Goal: Information Seeking & Learning: Compare options

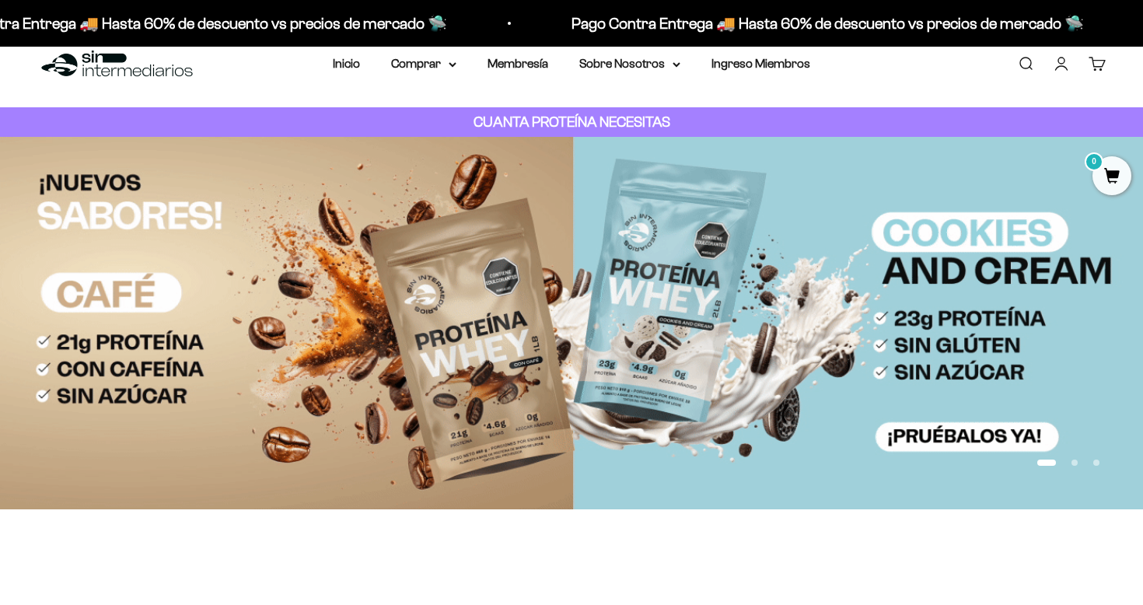
scroll to position [31, 0]
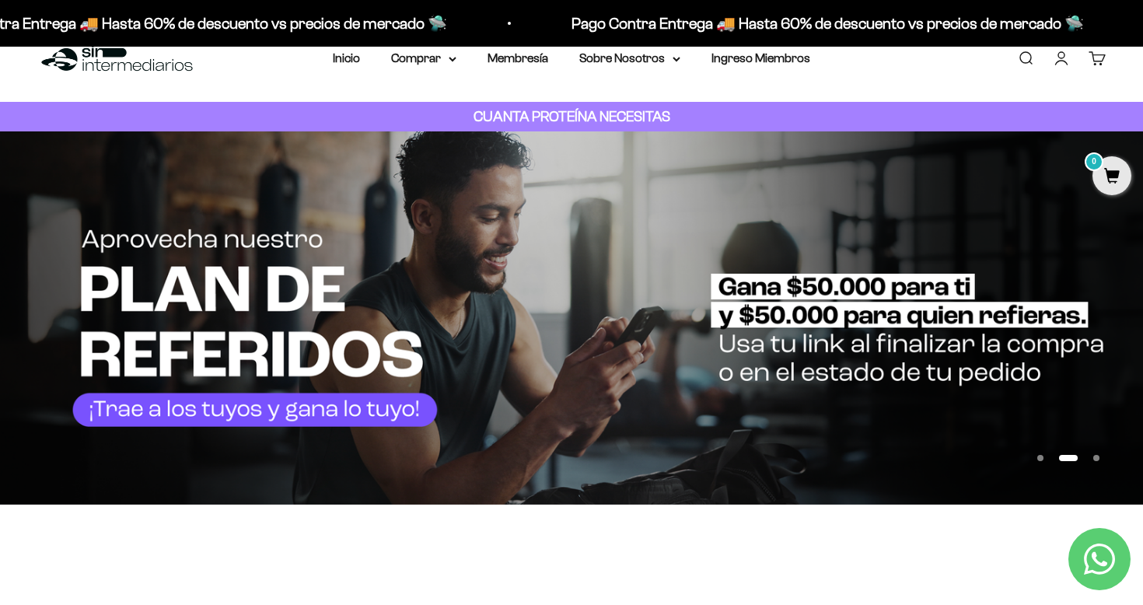
click at [1043, 460] on button "Ir al artículo 1" at bounding box center [1040, 458] width 6 height 6
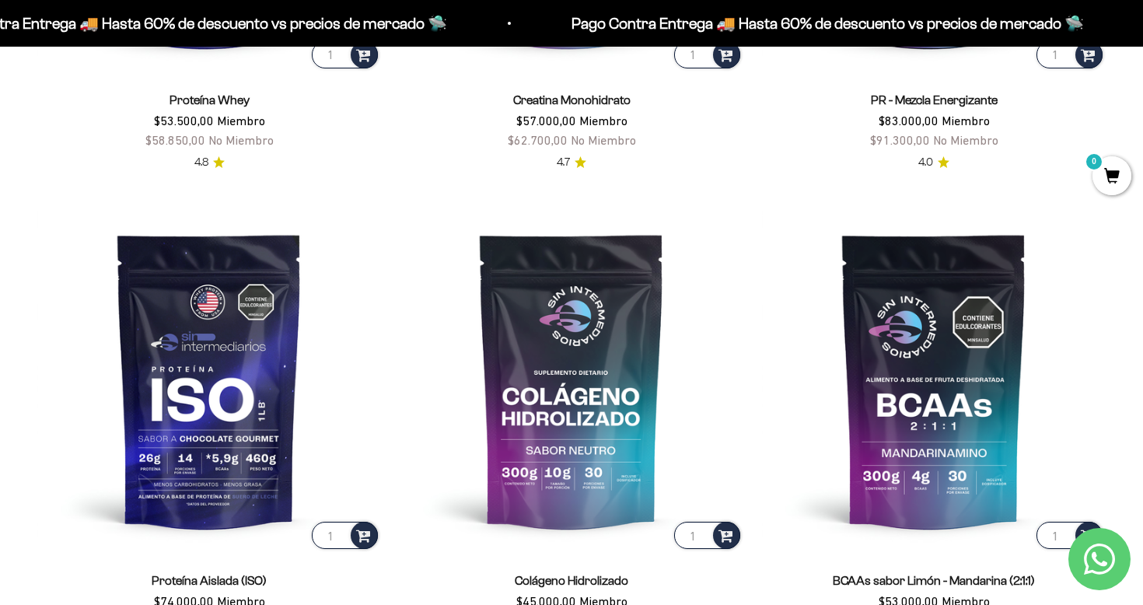
scroll to position [1113, 0]
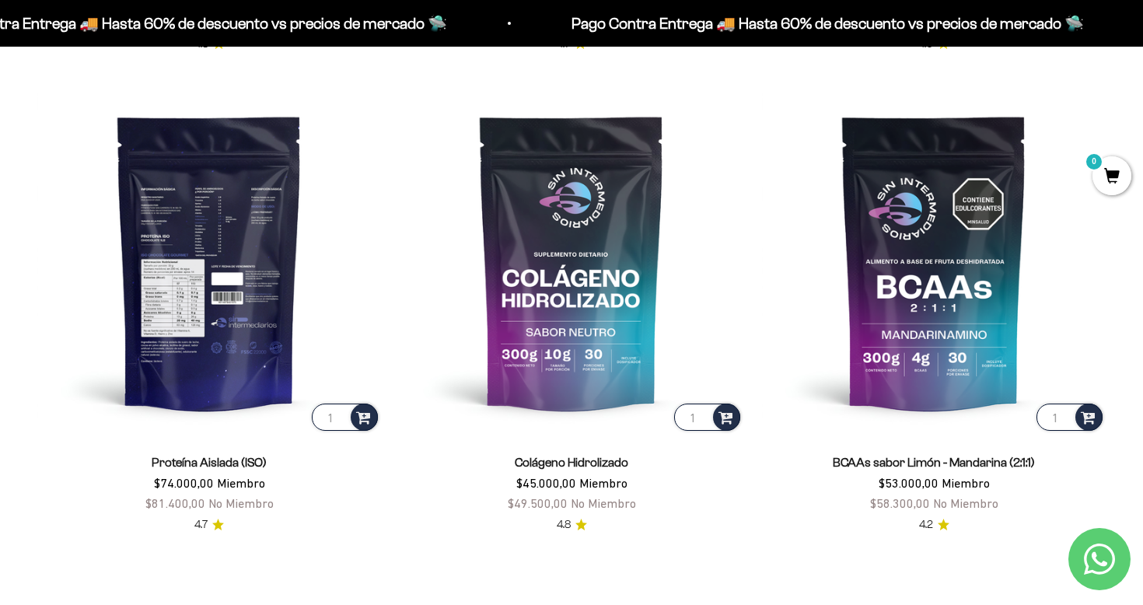
click at [216, 320] on img at bounding box center [209, 262] width 344 height 344
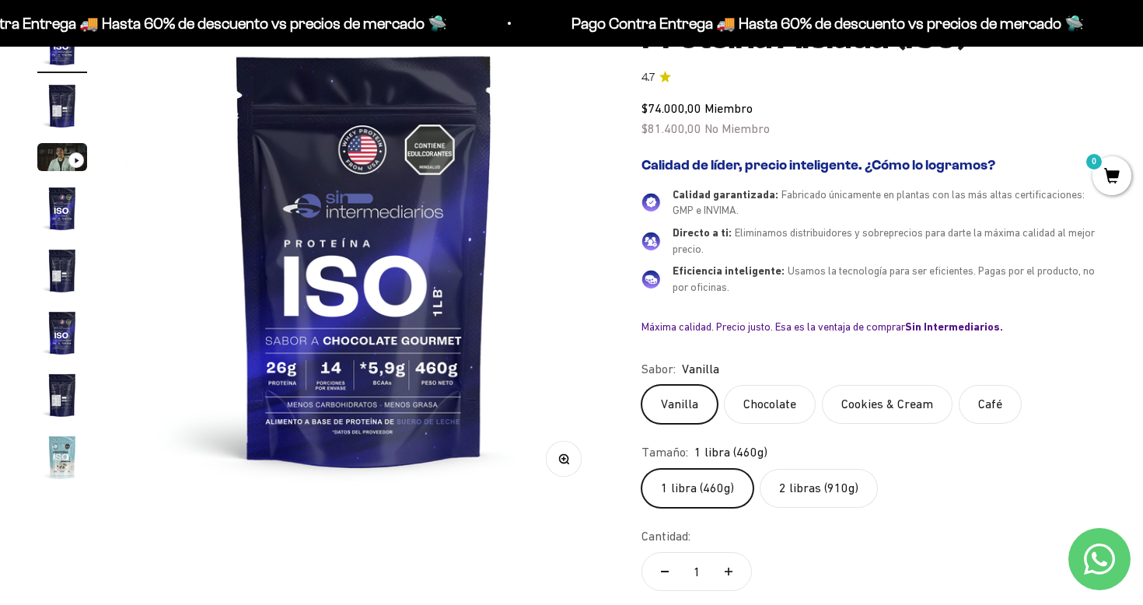
scroll to position [170, 0]
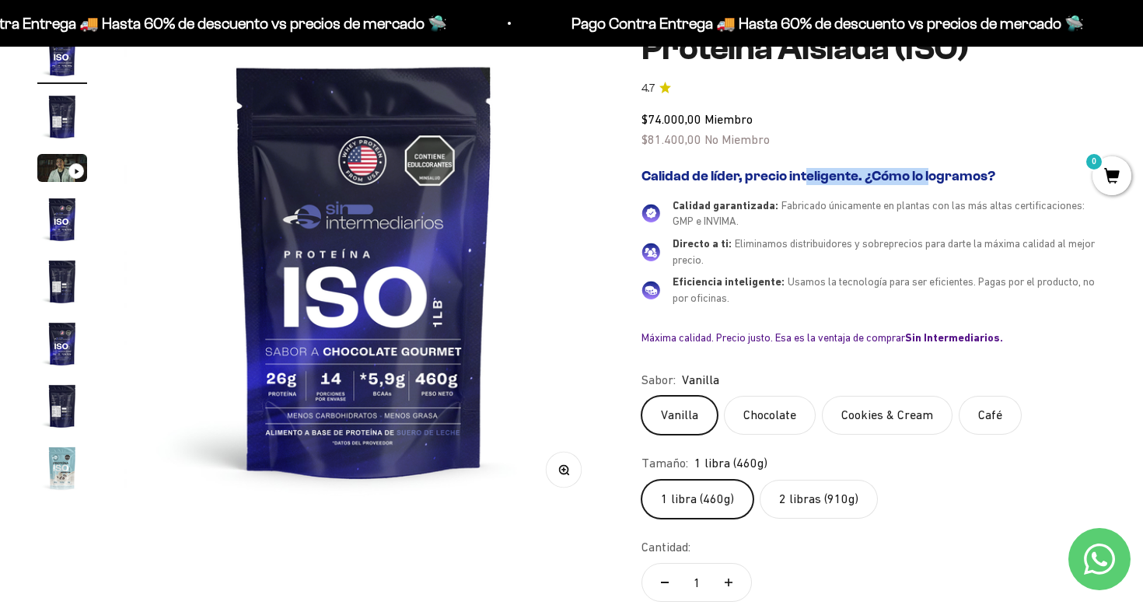
drag, startPoint x: 764, startPoint y: 178, endPoint x: 890, endPoint y: 180, distance: 126.7
click at [890, 180] on h2 "Calidad de líder, precio inteligente. ¿Cómo lo logramos?" at bounding box center [873, 176] width 464 height 17
click at [920, 190] on div "Calidad de líder, precio inteligente. ¿Cómo lo logramos? Calidad garantizada: F…" at bounding box center [873, 256] width 464 height 177
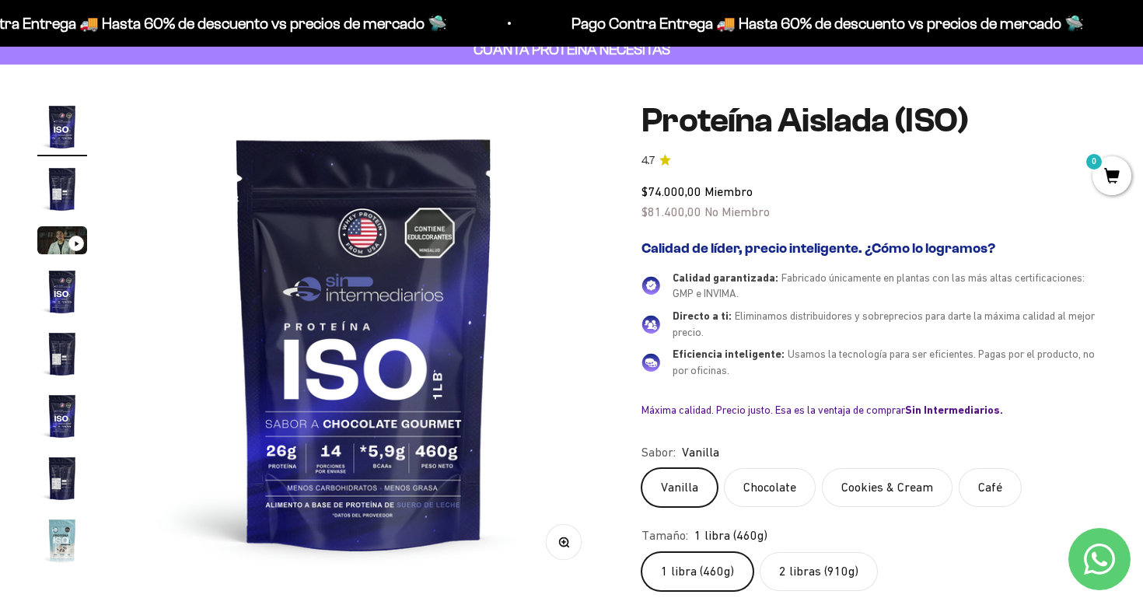
scroll to position [96, 0]
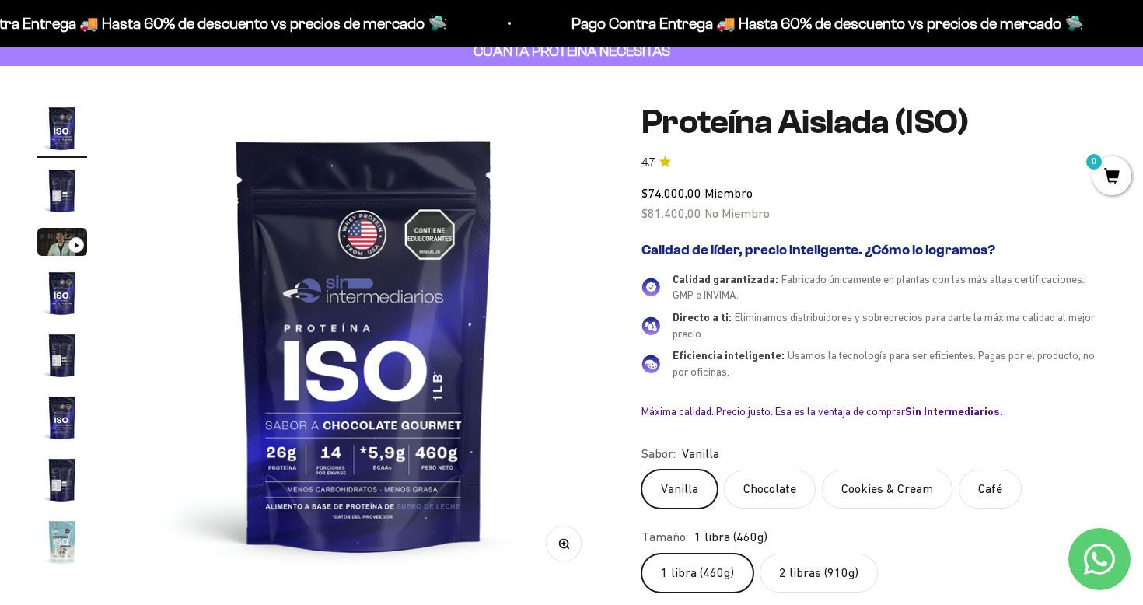
click at [802, 572] on label "2 libras (910g)" at bounding box center [819, 573] width 118 height 39
click at [641, 554] on input "2 libras (910g)" at bounding box center [641, 553] width 1 height 1
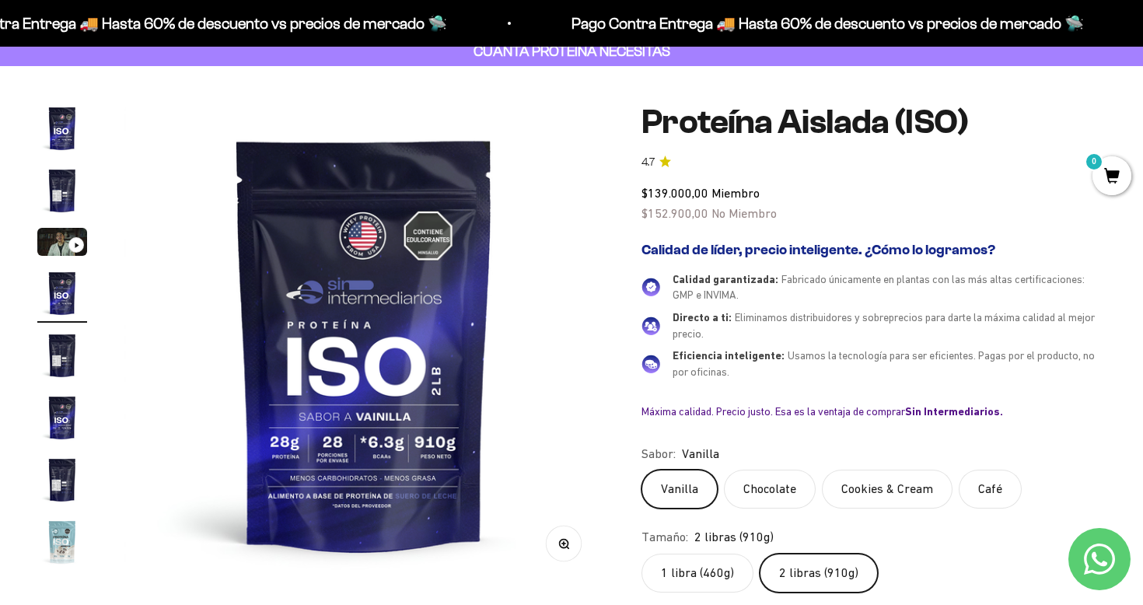
click at [731, 567] on label "1 libra (460g)" at bounding box center [697, 573] width 112 height 39
click at [641, 554] on input "1 libra (460g)" at bounding box center [641, 553] width 1 height 1
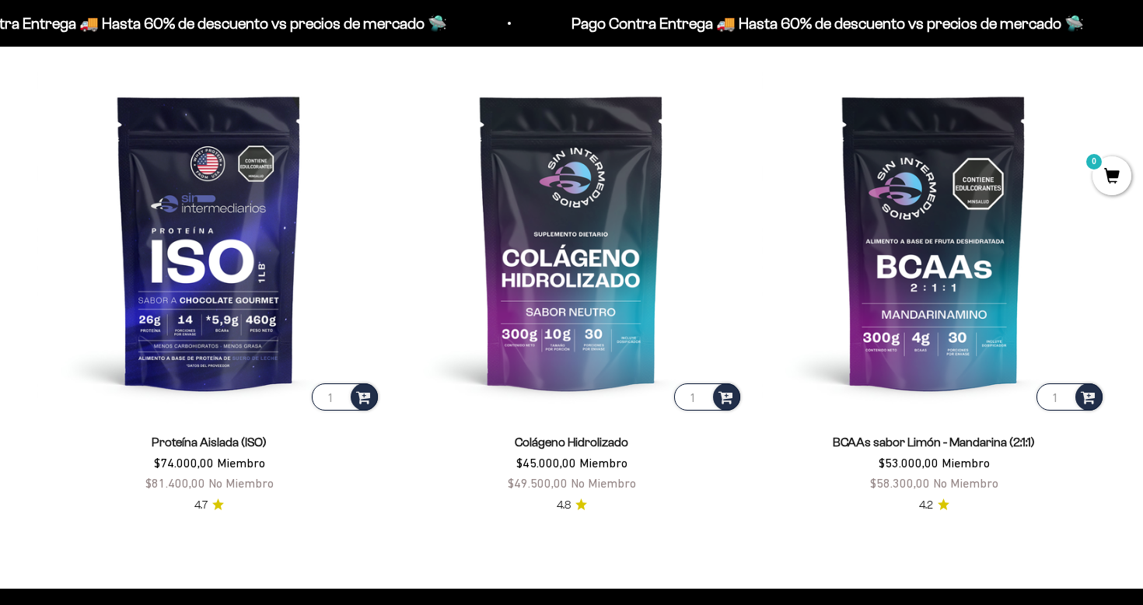
scroll to position [1113, 0]
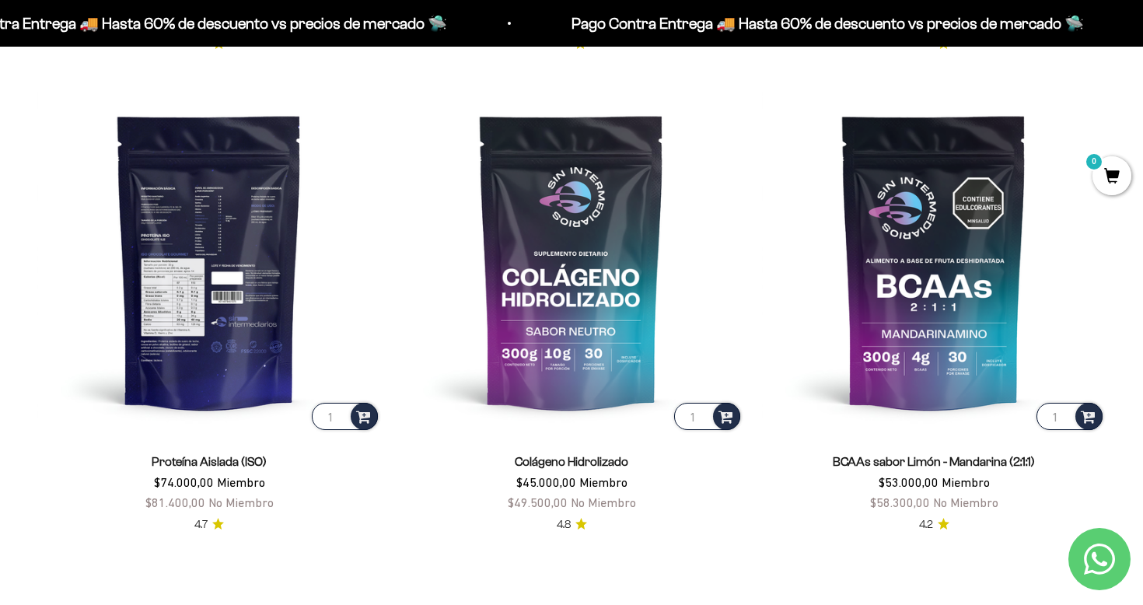
click at [216, 247] on img at bounding box center [209, 261] width 344 height 344
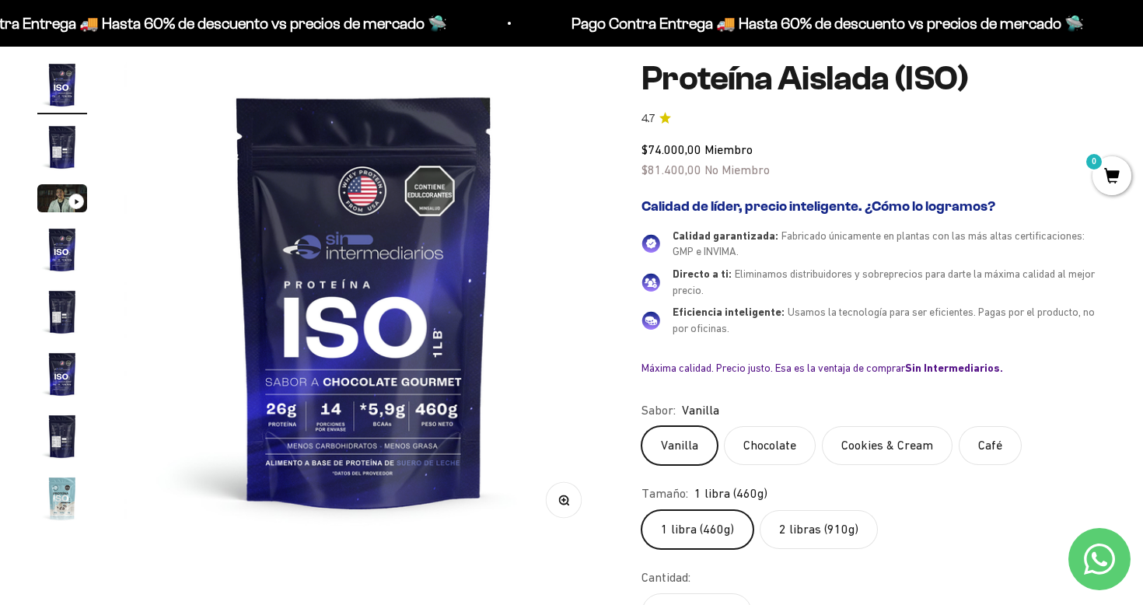
scroll to position [141, 0]
click at [50, 251] on img "Ir al artículo 4" at bounding box center [62, 249] width 50 height 50
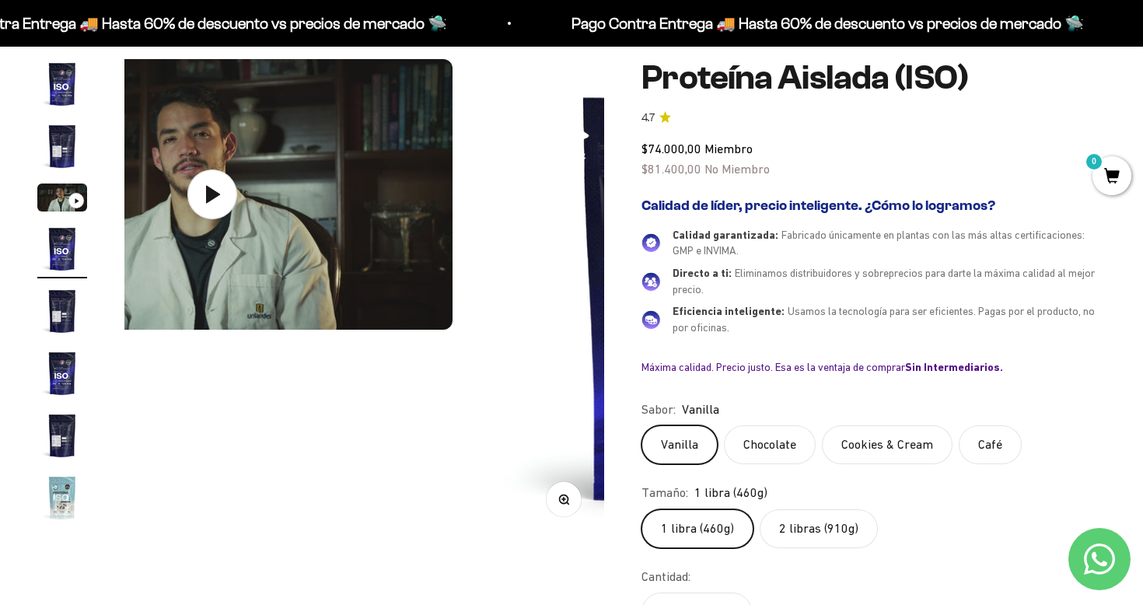
scroll to position [0, 1496]
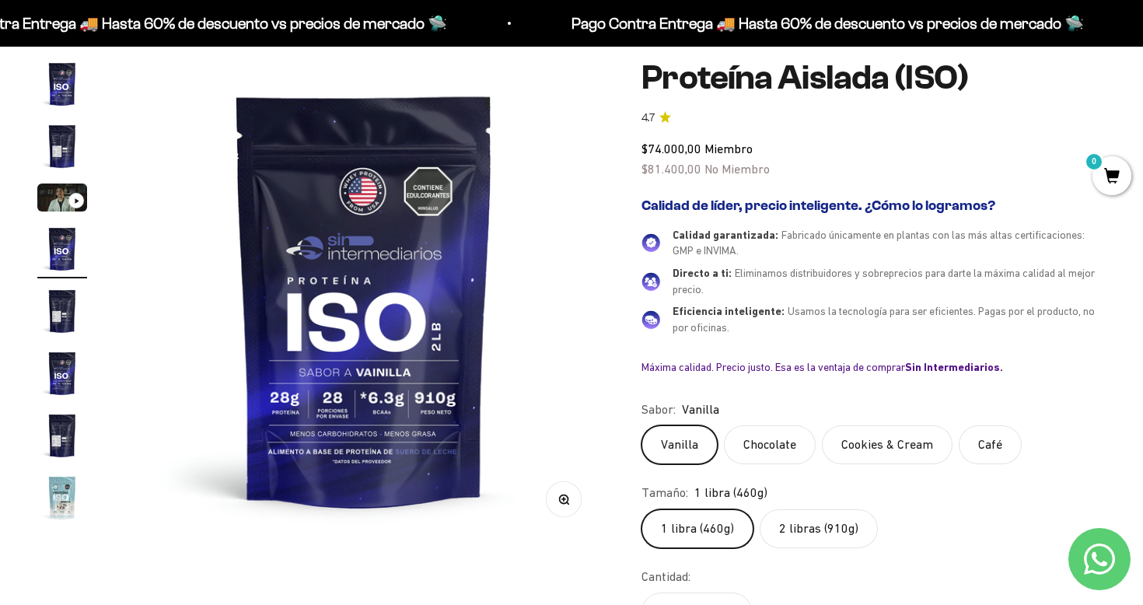
click at [788, 426] on label "Chocolate" at bounding box center [770, 444] width 92 height 39
click at [641, 425] on input "Chocolate" at bounding box center [641, 425] width 1 height 1
click at [885, 448] on label "Cookies & Cream" at bounding box center [887, 444] width 131 height 39
click at [641, 425] on input "Cookies & Cream" at bounding box center [641, 425] width 1 height 1
click at [977, 446] on label "Café" at bounding box center [990, 444] width 63 height 39
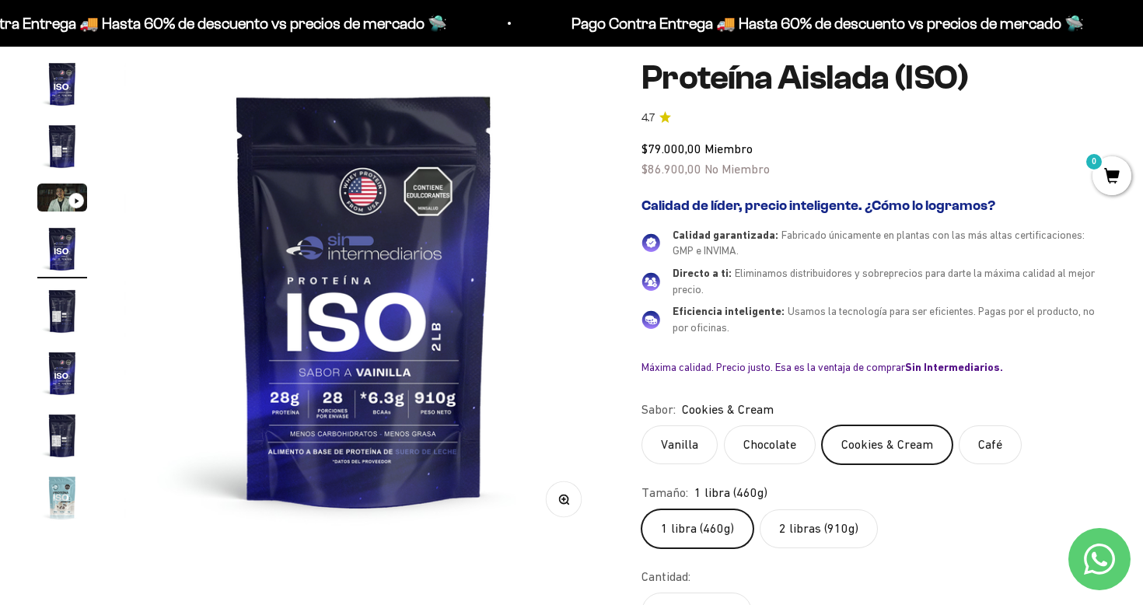
click at [641, 425] on input "Café" at bounding box center [641, 425] width 1 height 1
click at [816, 530] on label "2 libras (910g)" at bounding box center [819, 528] width 118 height 39
click at [641, 509] on input "2 libras (910g)" at bounding box center [641, 509] width 1 height 1
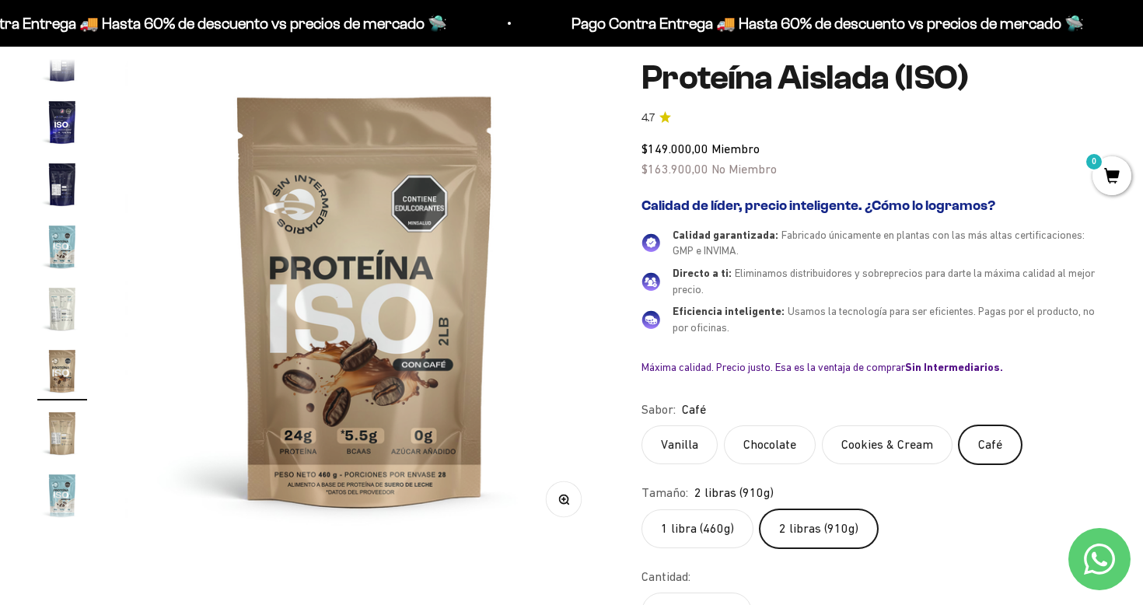
scroll to position [278, 0]
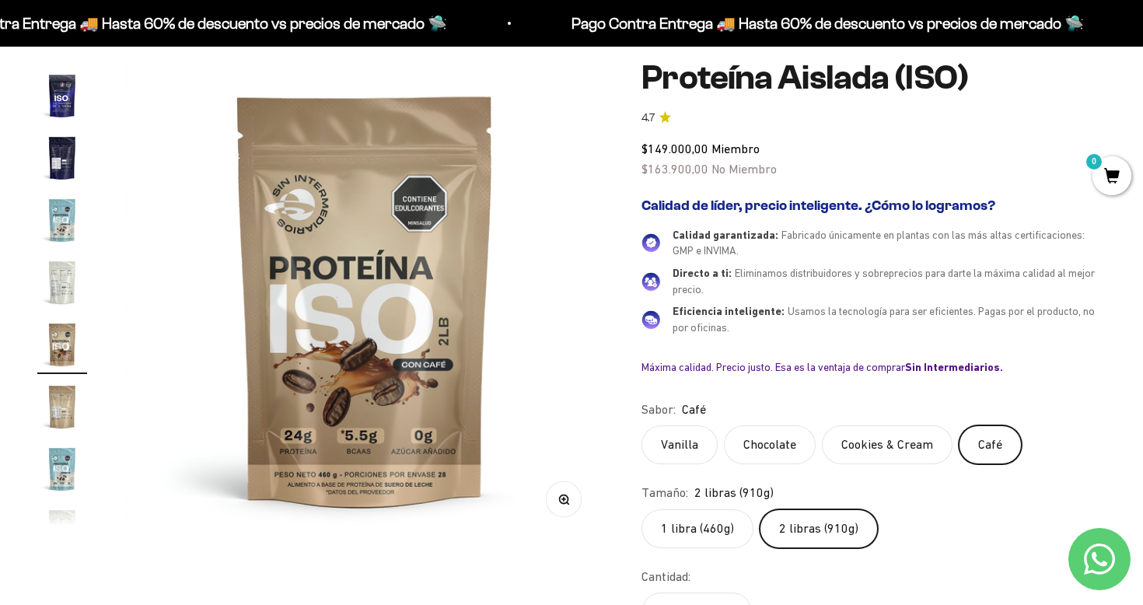
click at [728, 527] on label "1 libra (460g)" at bounding box center [697, 528] width 112 height 39
click at [641, 509] on input "1 libra (460g)" at bounding box center [641, 509] width 1 height 1
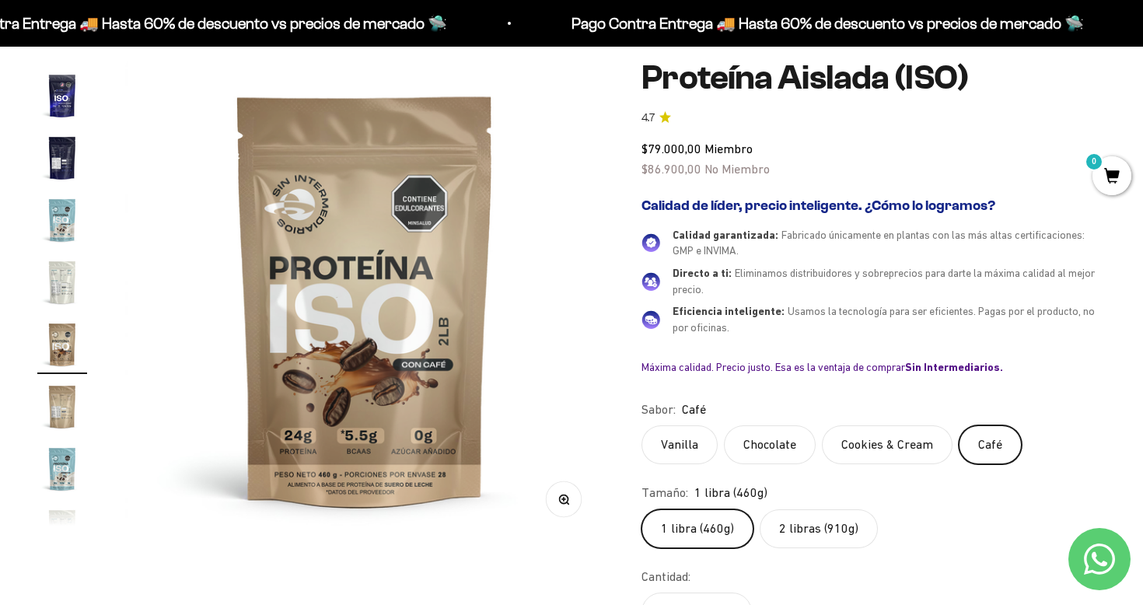
click at [878, 453] on label "Cookies & Cream" at bounding box center [887, 444] width 131 height 39
click at [641, 425] on input "Cookies & Cream" at bounding box center [641, 425] width 1 height 1
click at [827, 526] on label "2 libras (910g)" at bounding box center [819, 528] width 118 height 39
click at [641, 509] on input "2 libras (910g)" at bounding box center [641, 509] width 1 height 1
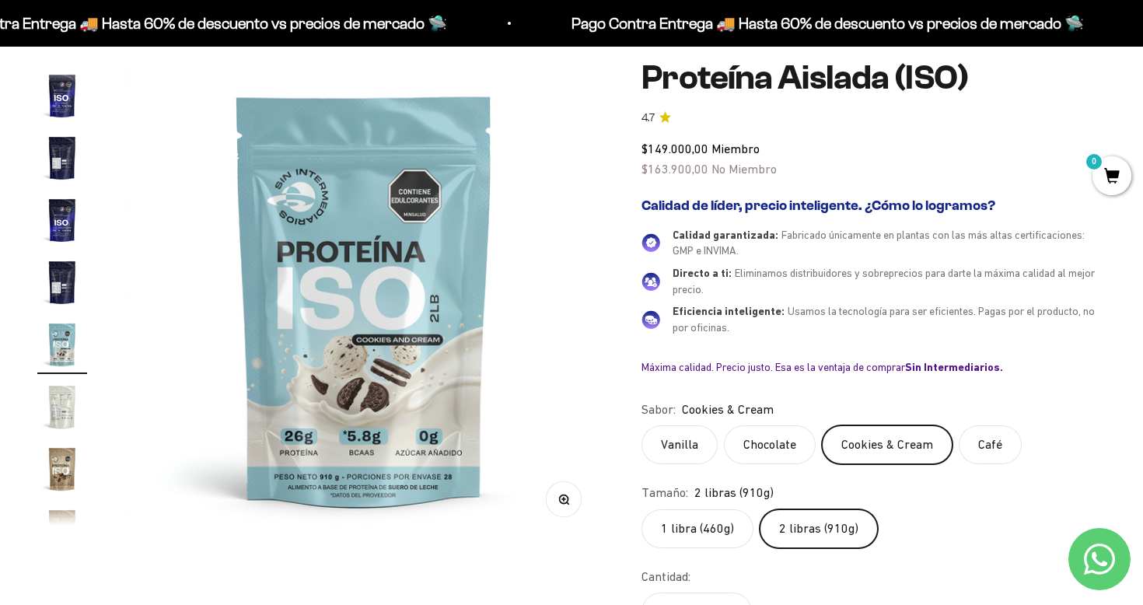
click at [774, 450] on label "Chocolate" at bounding box center [770, 444] width 92 height 39
click at [641, 425] on input "Chocolate" at bounding box center [641, 425] width 1 height 1
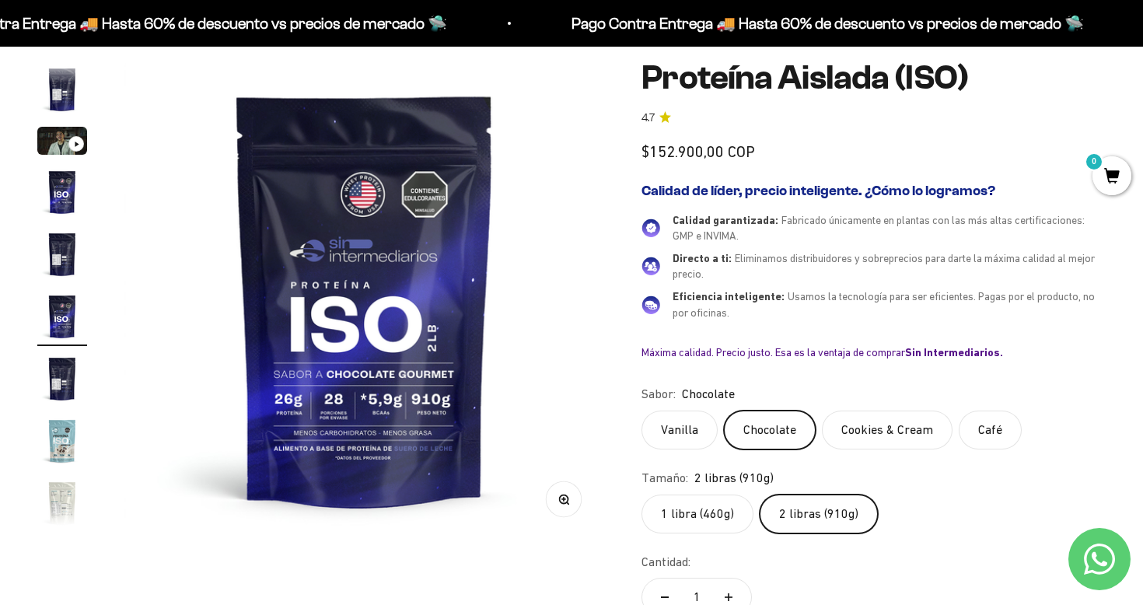
scroll to position [29, 0]
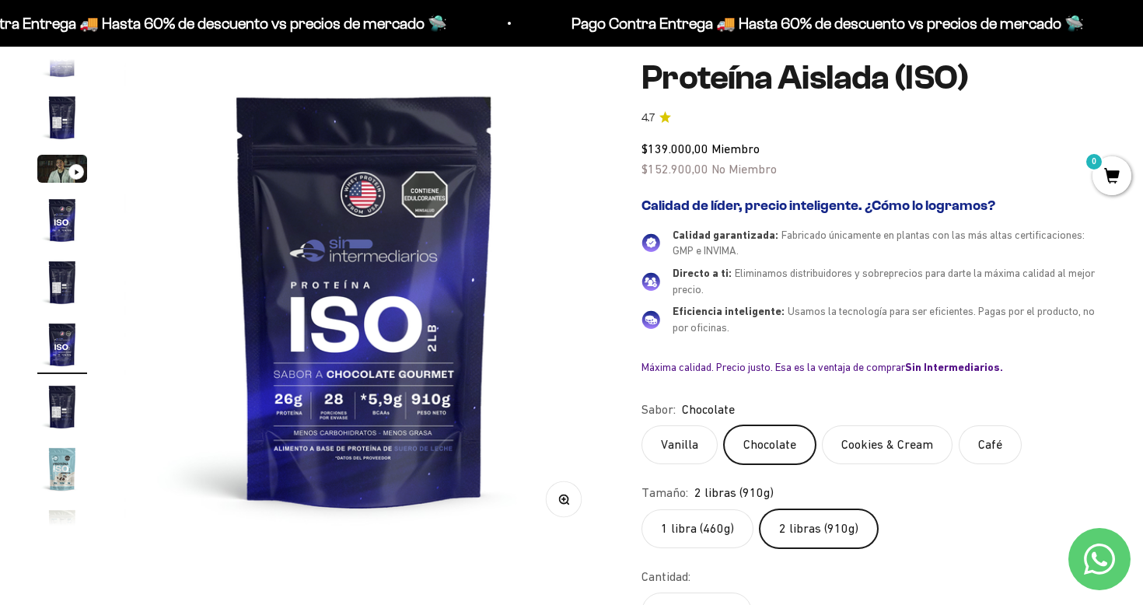
click at [689, 446] on label "Vanilla" at bounding box center [679, 444] width 76 height 39
click at [641, 425] on input "Vanilla" at bounding box center [641, 425] width 1 height 1
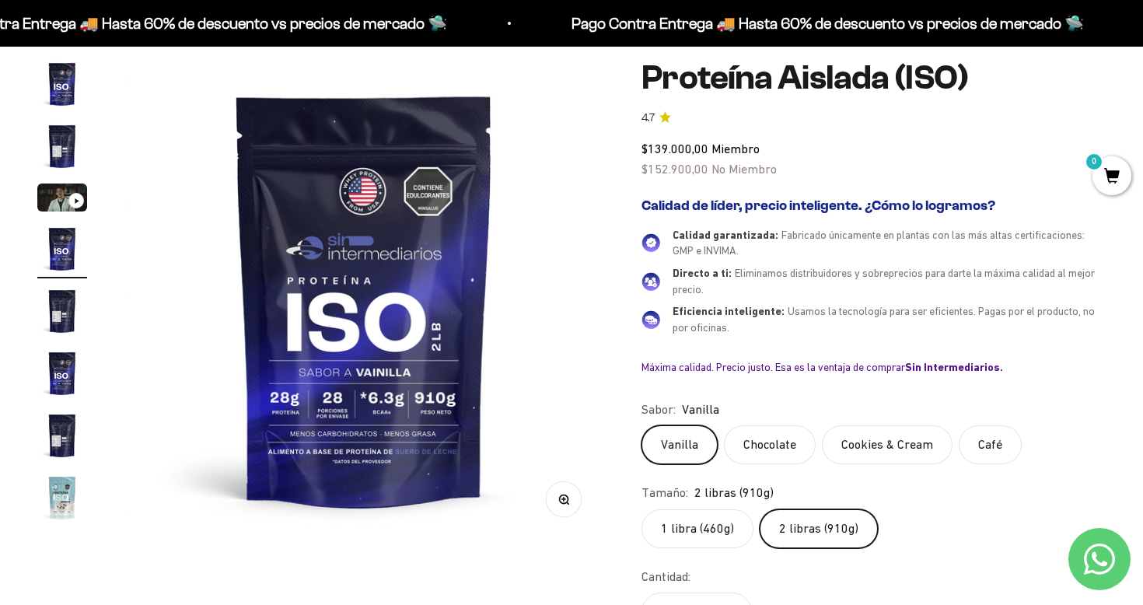
click at [778, 442] on label "Chocolate" at bounding box center [770, 444] width 92 height 39
click at [641, 425] on input "Chocolate" at bounding box center [641, 425] width 1 height 1
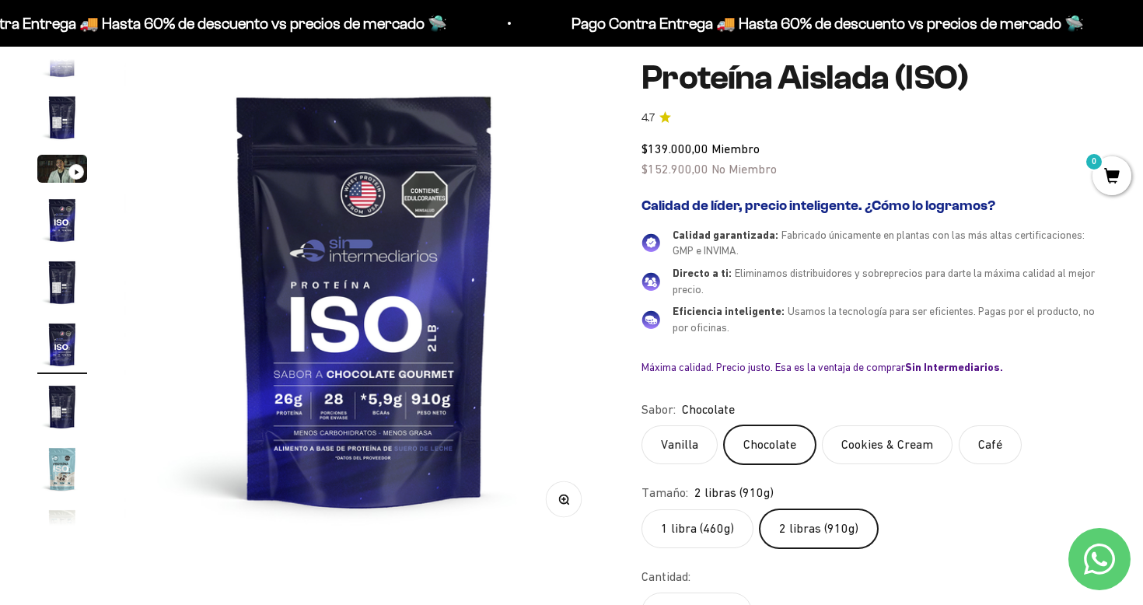
click at [881, 432] on label "Cookies & Cream" at bounding box center [887, 444] width 131 height 39
click at [641, 425] on input "Cookies & Cream" at bounding box center [641, 425] width 1 height 1
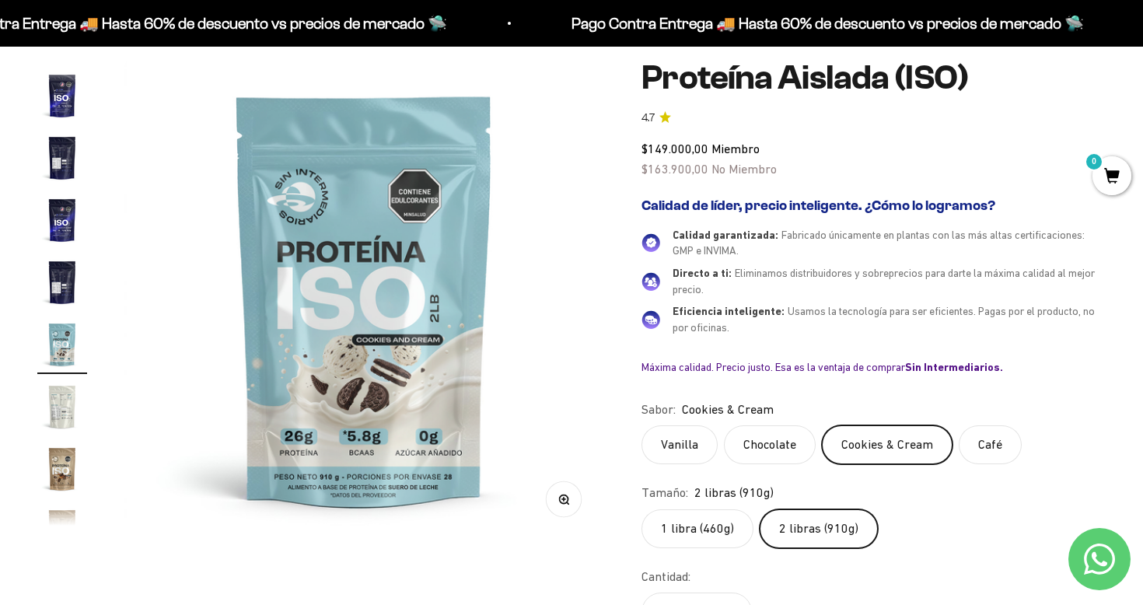
click at [987, 434] on label "Café" at bounding box center [990, 444] width 63 height 39
click at [641, 425] on input "Café" at bounding box center [641, 425] width 1 height 1
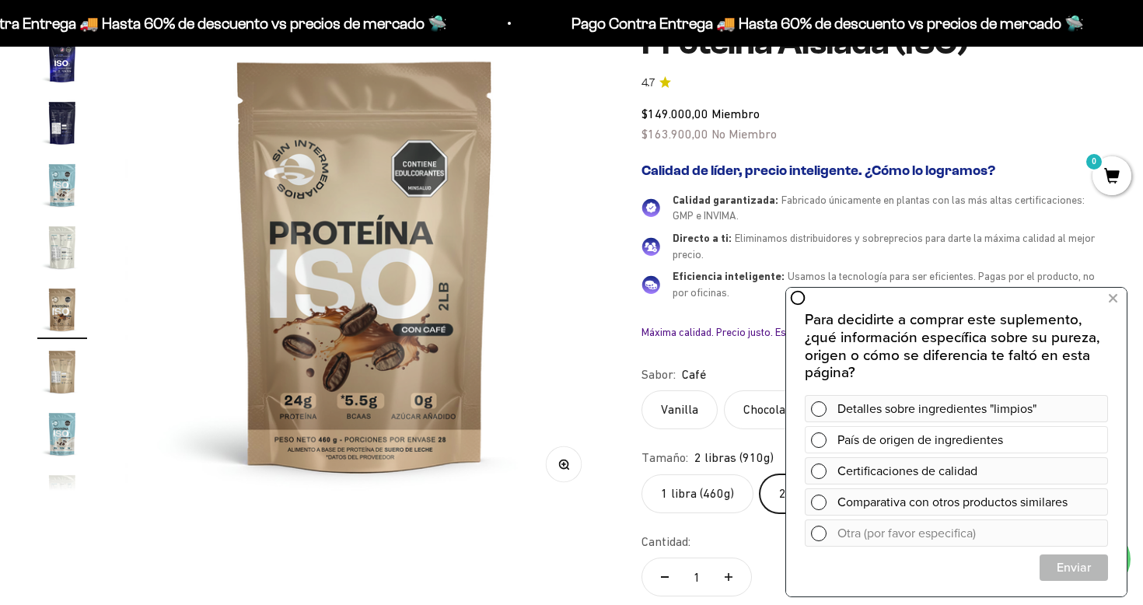
scroll to position [178, 0]
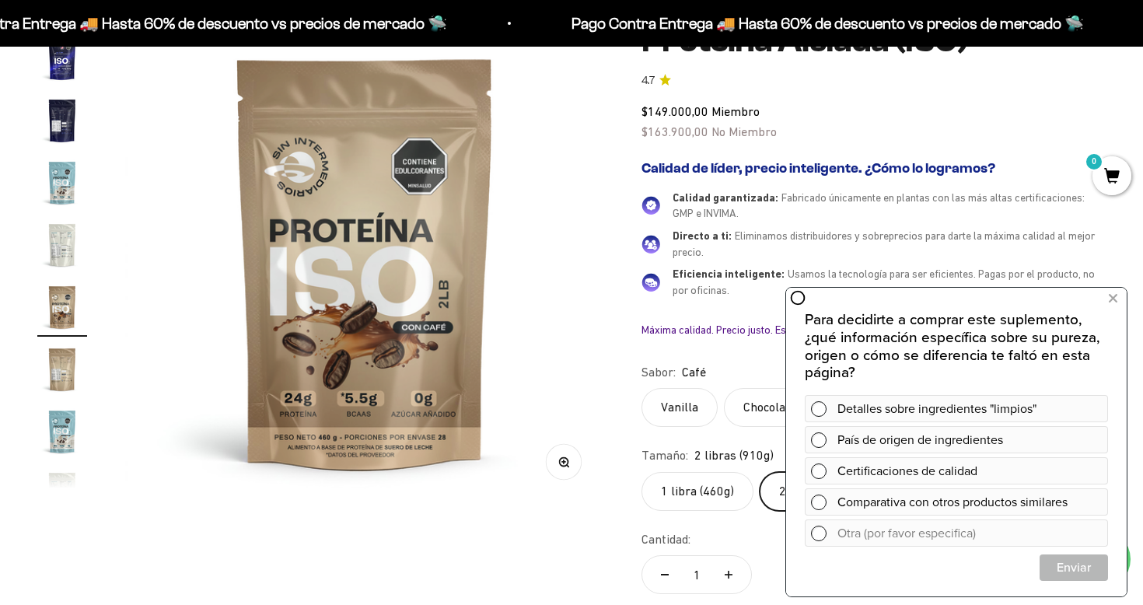
click at [923, 549] on div "Detalles sobre ingredientes "limpios" País de origen de ingredientes Certificac…" at bounding box center [956, 473] width 303 height 156
click at [923, 536] on input "text" at bounding box center [971, 533] width 269 height 26
type input "l"
type input "prueba"
click at [1091, 566] on span "Enviar" at bounding box center [1073, 567] width 67 height 27
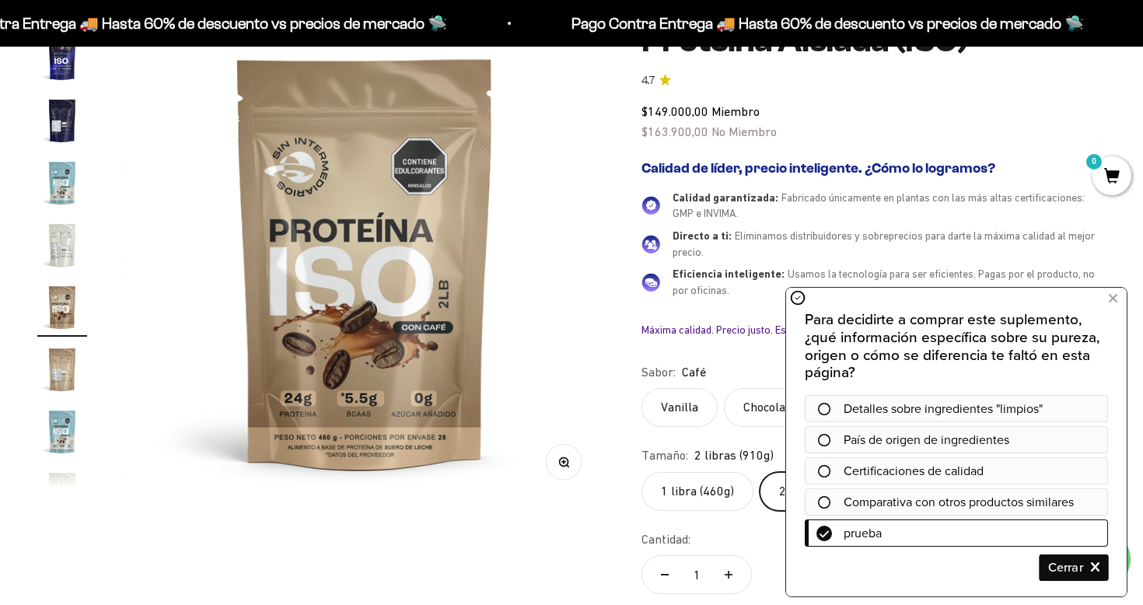
click at [1064, 568] on span "Cerrar" at bounding box center [1073, 567] width 67 height 27
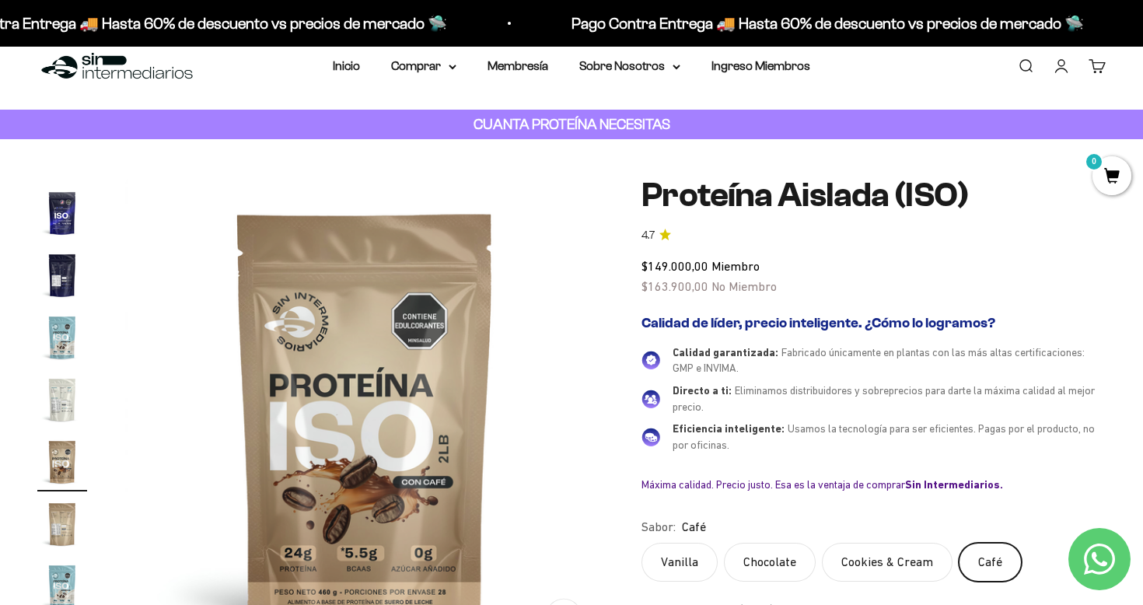
scroll to position [0, 0]
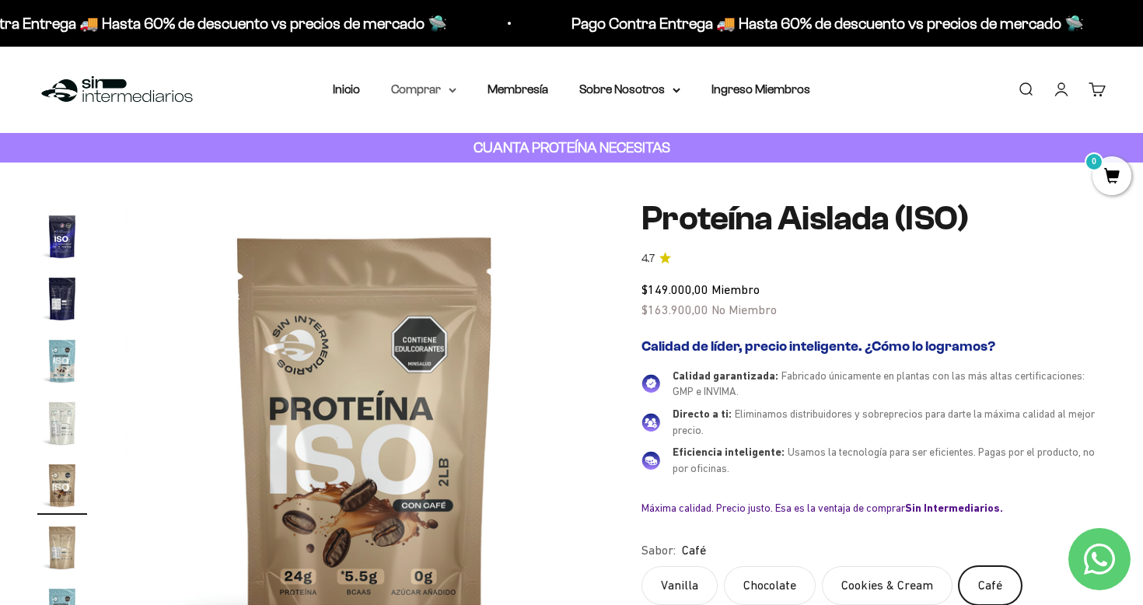
click at [451, 94] on summary "Comprar" at bounding box center [423, 89] width 65 height 20
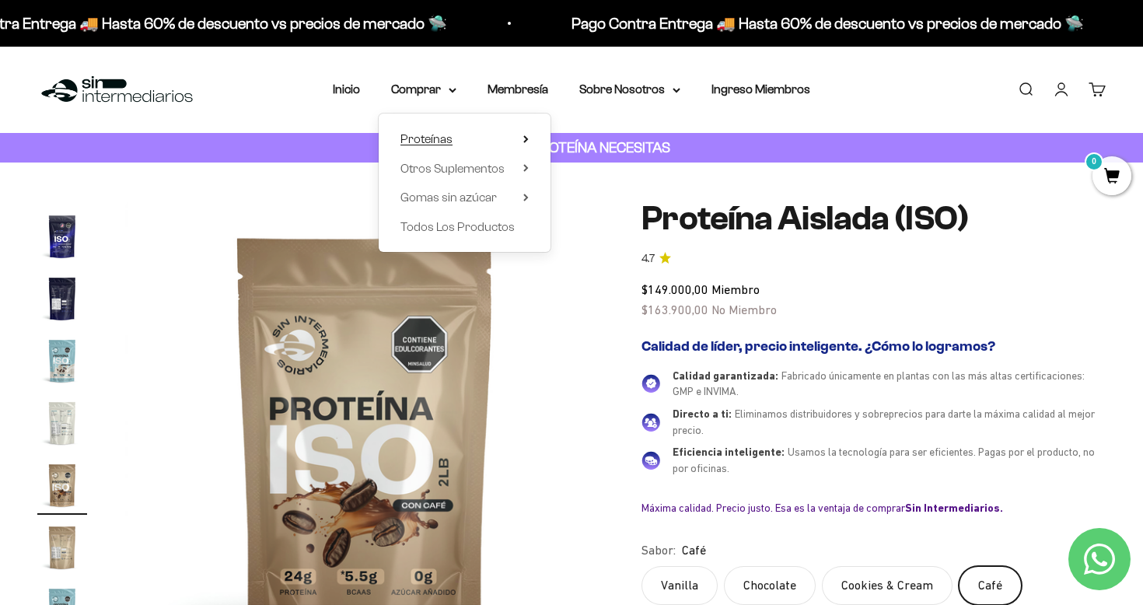
click at [449, 142] on span "Proteínas" at bounding box center [426, 138] width 52 height 13
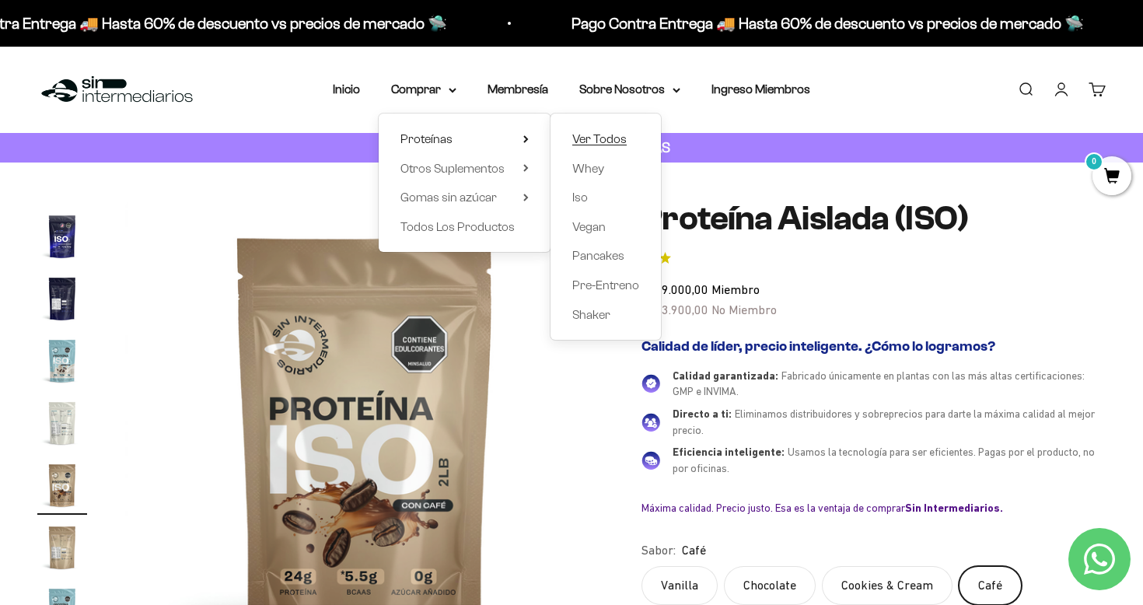
click at [610, 138] on span "Ver Todos" at bounding box center [599, 138] width 54 height 13
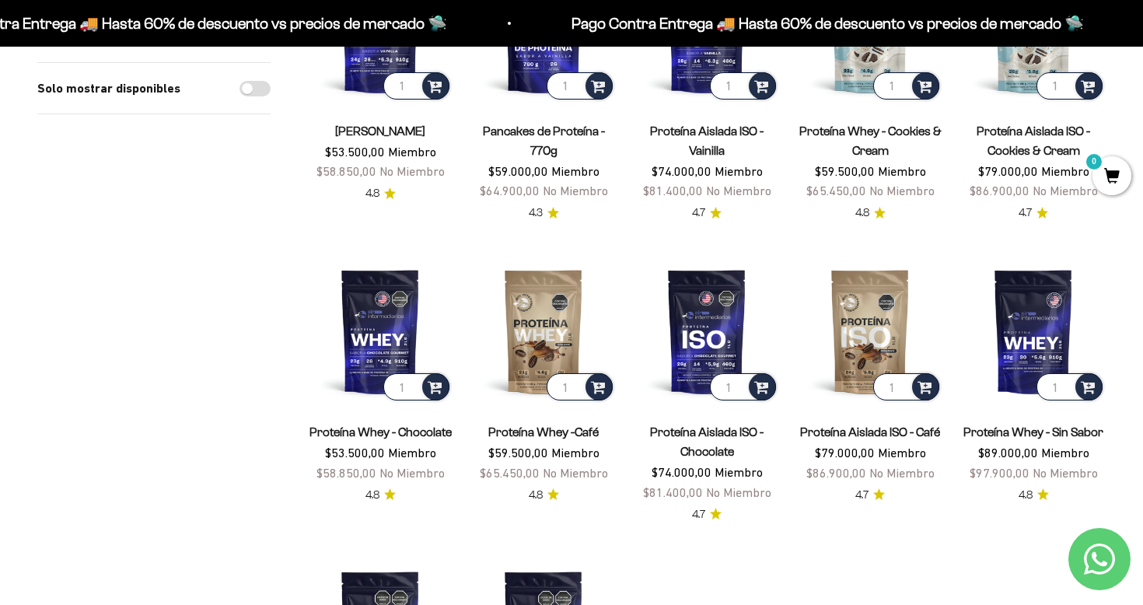
scroll to position [313, 0]
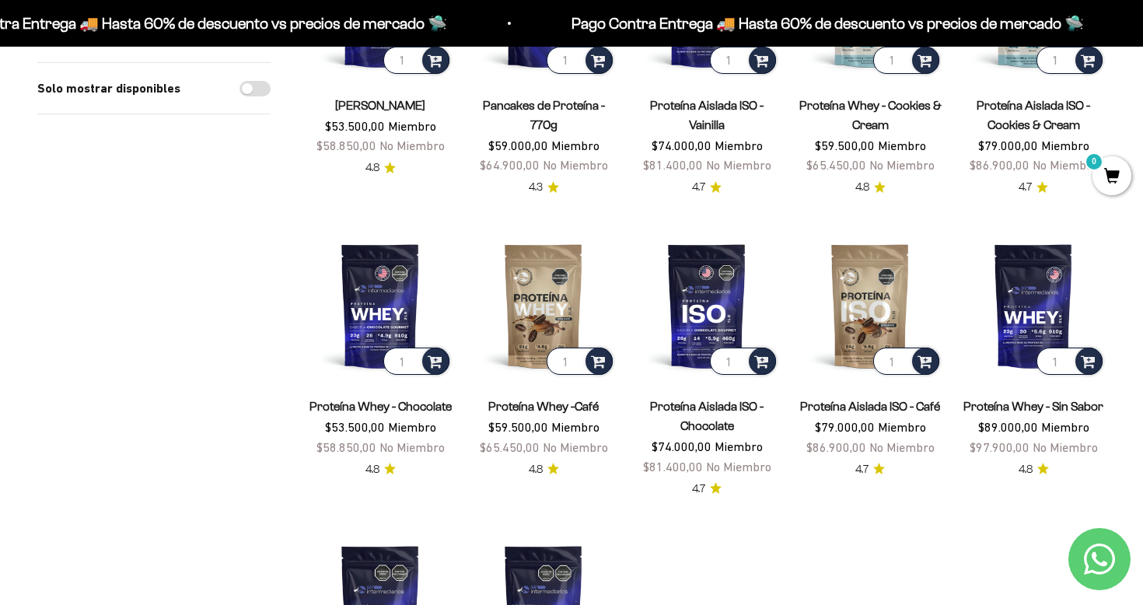
click at [573, 404] on link "Proteína Whey -Café" at bounding box center [543, 406] width 110 height 13
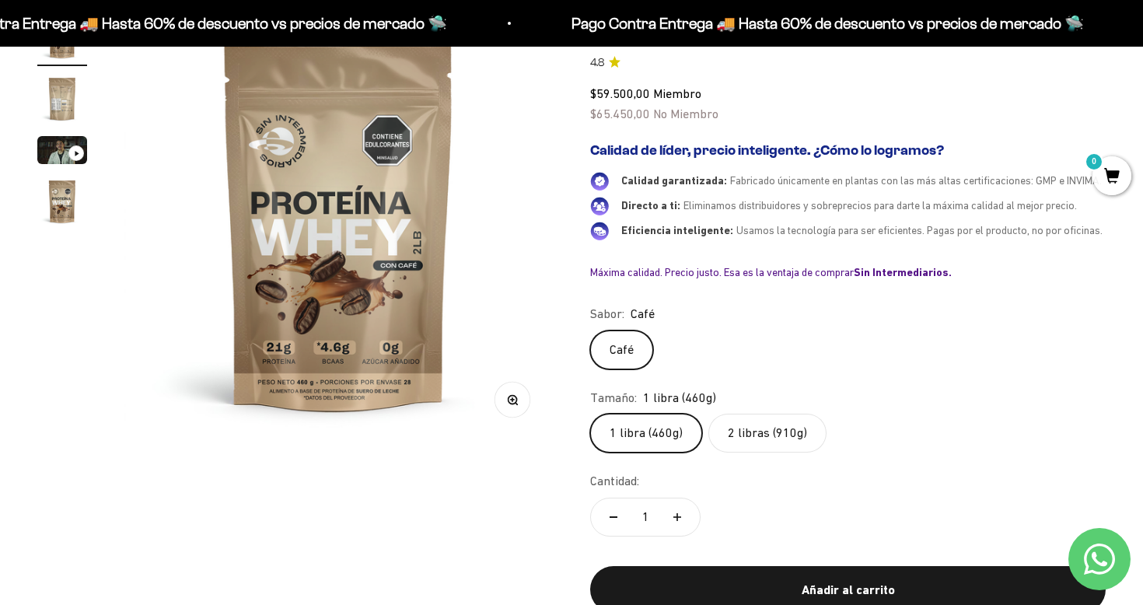
click at [739, 442] on label "2 libras (910g)" at bounding box center [767, 433] width 118 height 39
click at [590, 414] on input "2 libras (910g)" at bounding box center [589, 413] width 1 height 1
click at [666, 432] on label "1 libra (460g)" at bounding box center [646, 433] width 112 height 39
click at [590, 414] on input "1 libra (460g)" at bounding box center [589, 413] width 1 height 1
click at [48, 215] on img "Ir al artículo 4" at bounding box center [62, 202] width 50 height 50
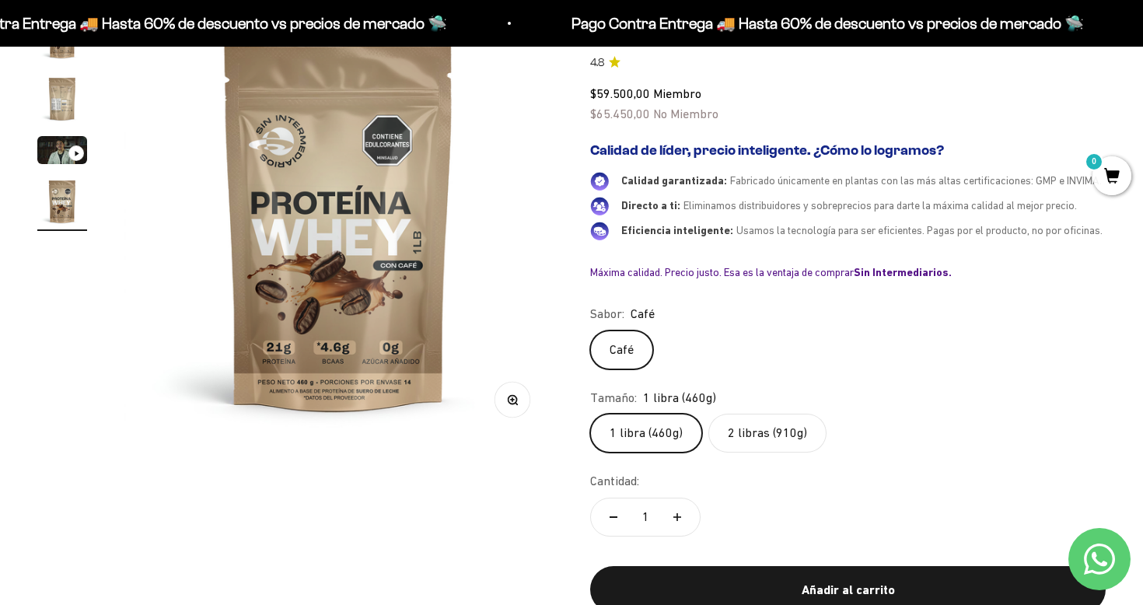
scroll to position [136, 0]
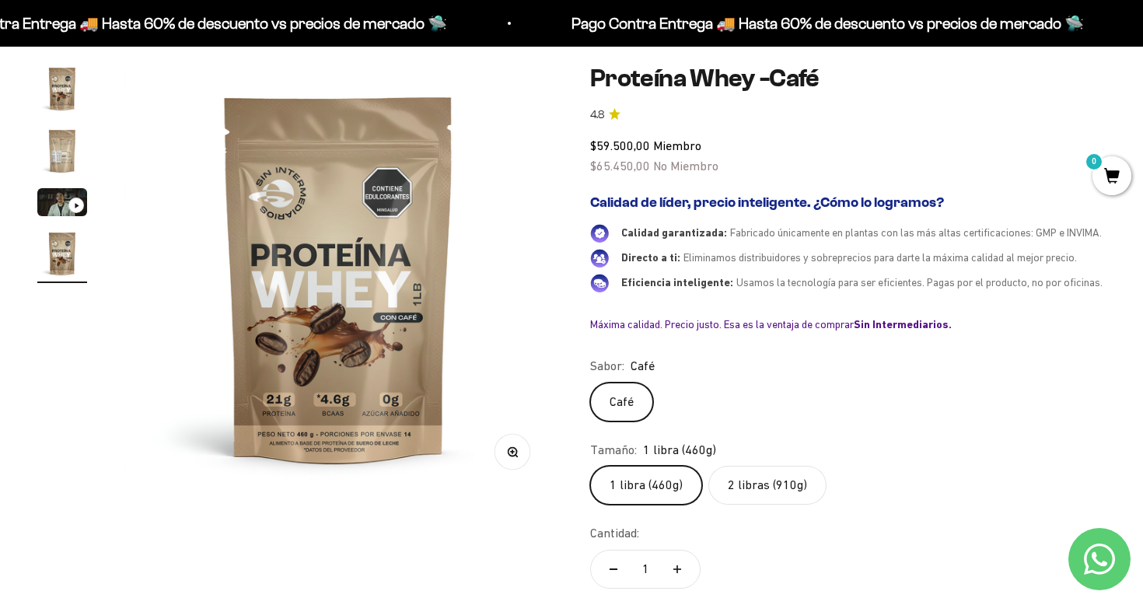
click at [76, 152] on img "Ir al artículo 2" at bounding box center [62, 151] width 50 height 50
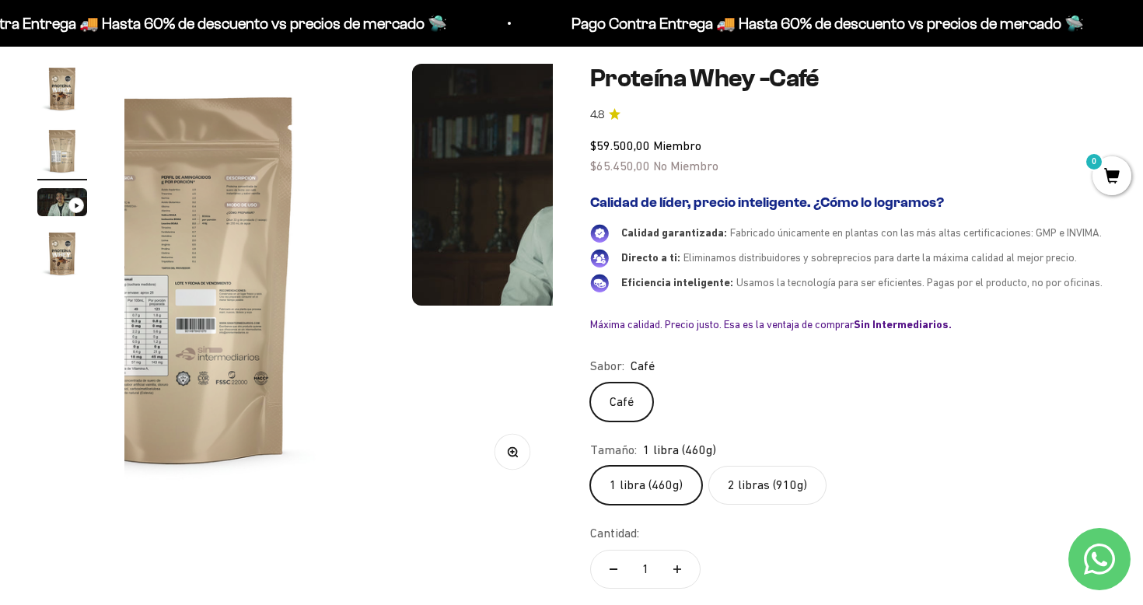
click at [72, 92] on img "Ir al artículo 1" at bounding box center [62, 89] width 50 height 50
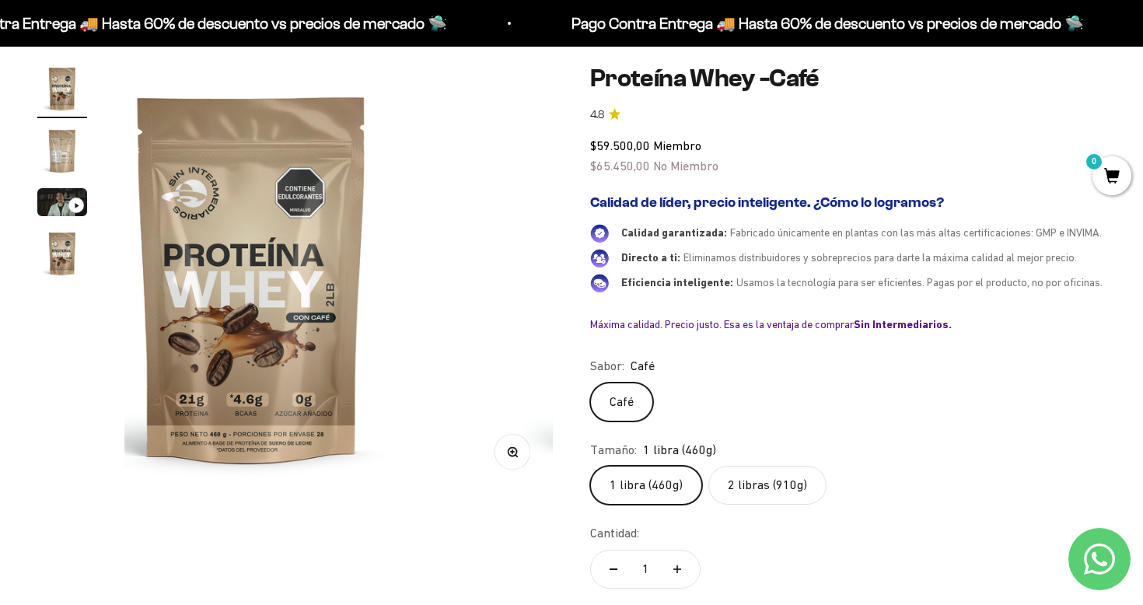
scroll to position [0, 0]
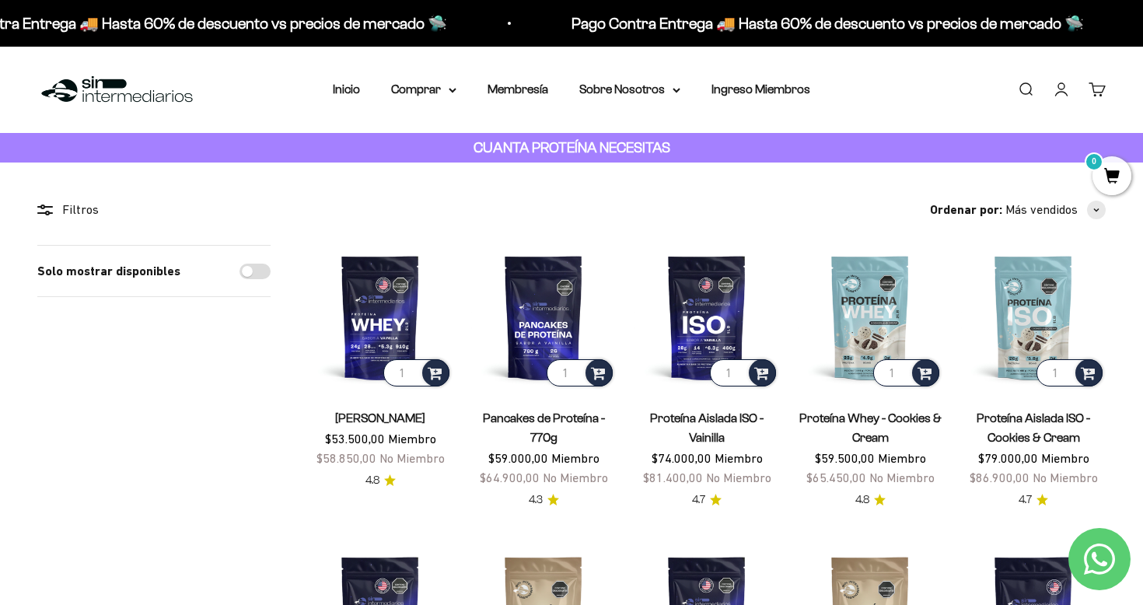
click at [657, 150] on strong "CUANTA PROTEÍNA NECESITAS" at bounding box center [572, 147] width 197 height 16
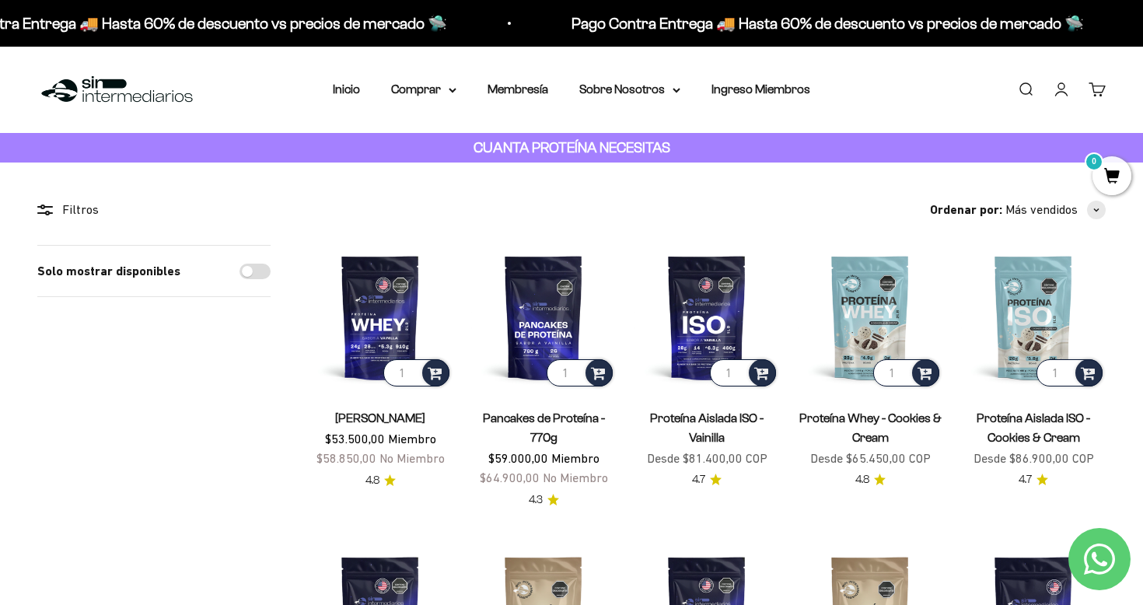
click at [176, 102] on img at bounding box center [116, 89] width 159 height 33
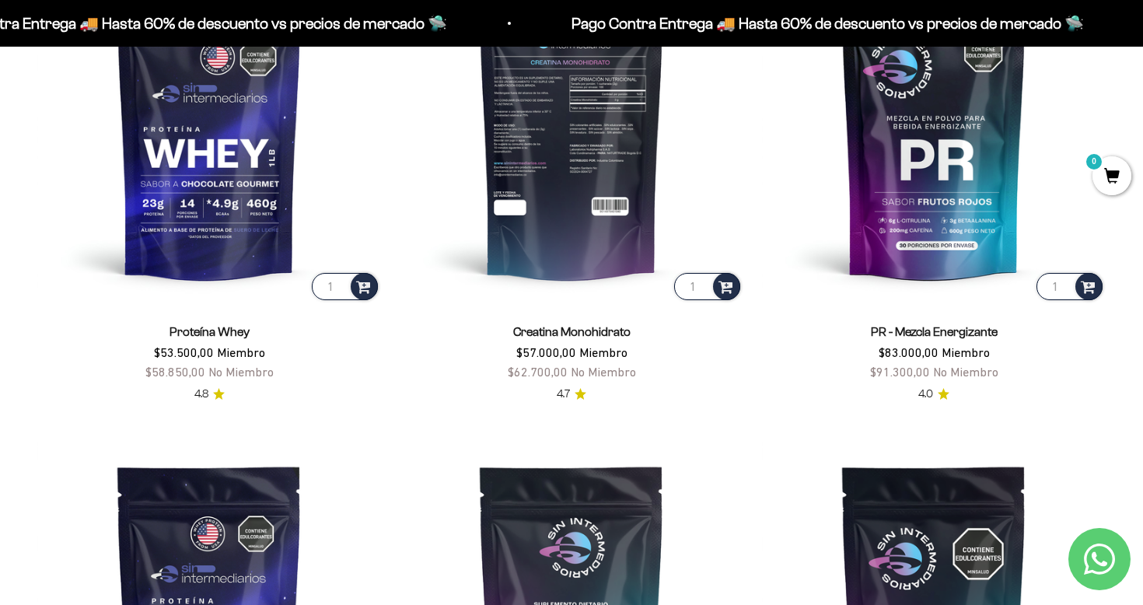
scroll to position [853, 0]
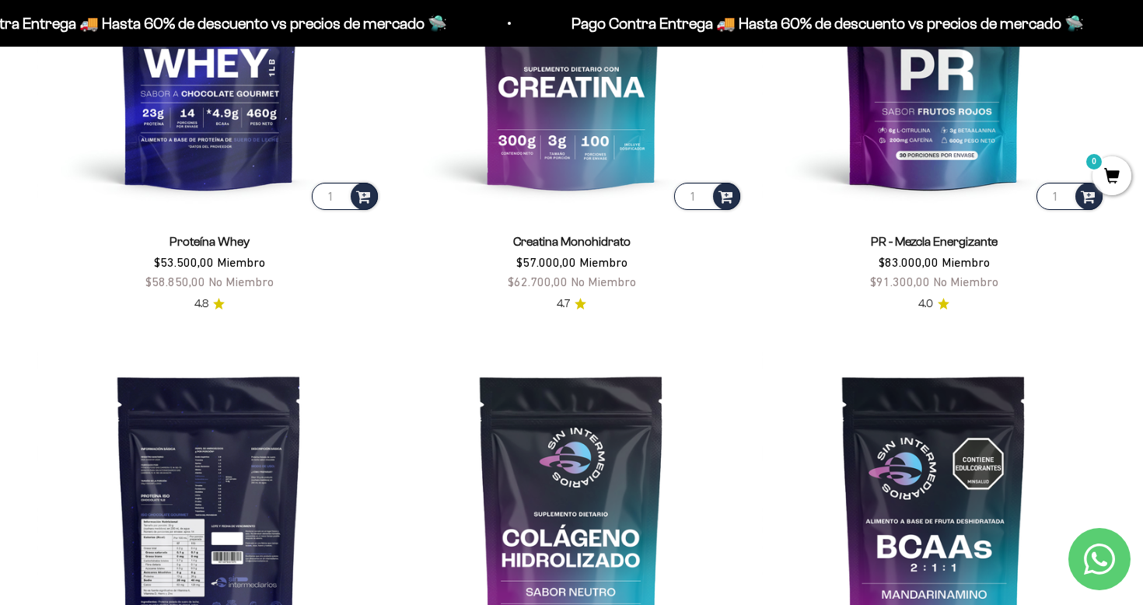
click at [262, 426] on img at bounding box center [209, 522] width 344 height 344
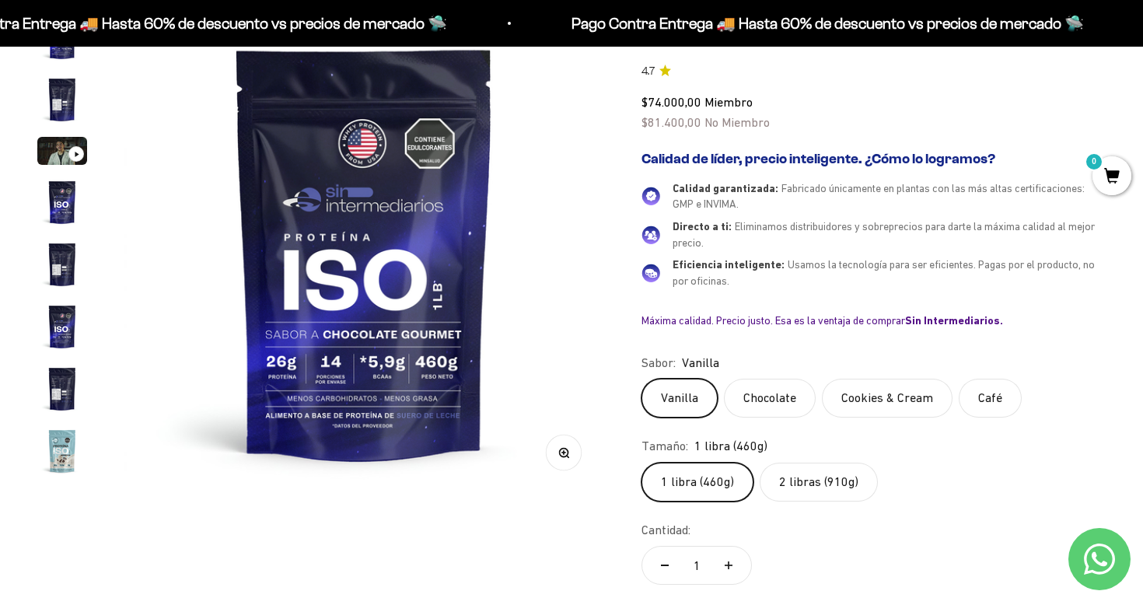
scroll to position [561, 0]
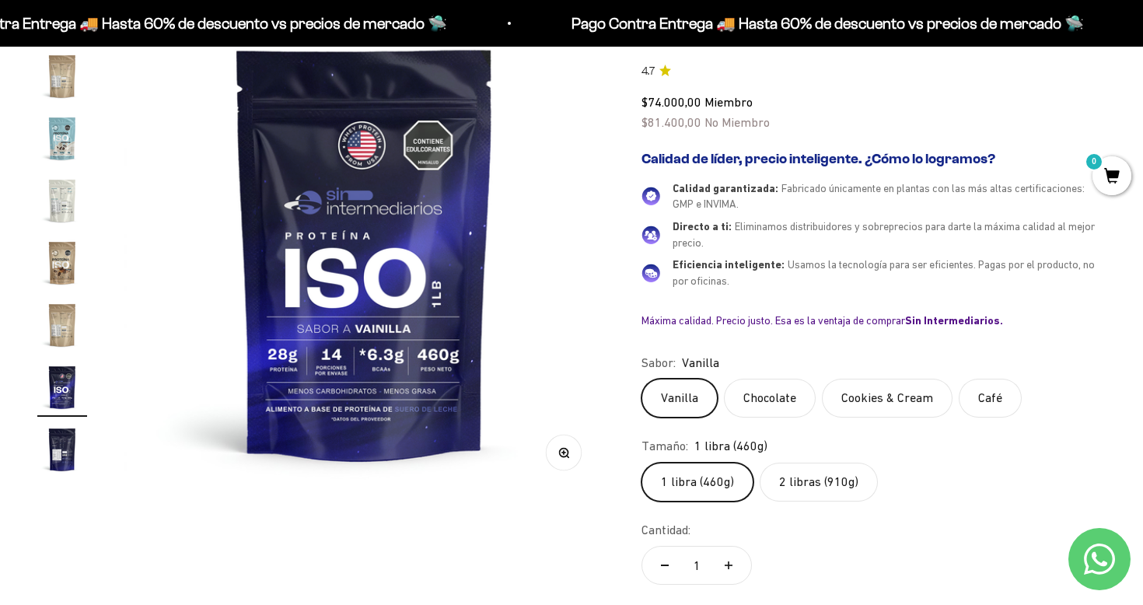
click at [757, 411] on label "Chocolate" at bounding box center [770, 398] width 92 height 39
click at [641, 379] on input "Chocolate" at bounding box center [641, 378] width 1 height 1
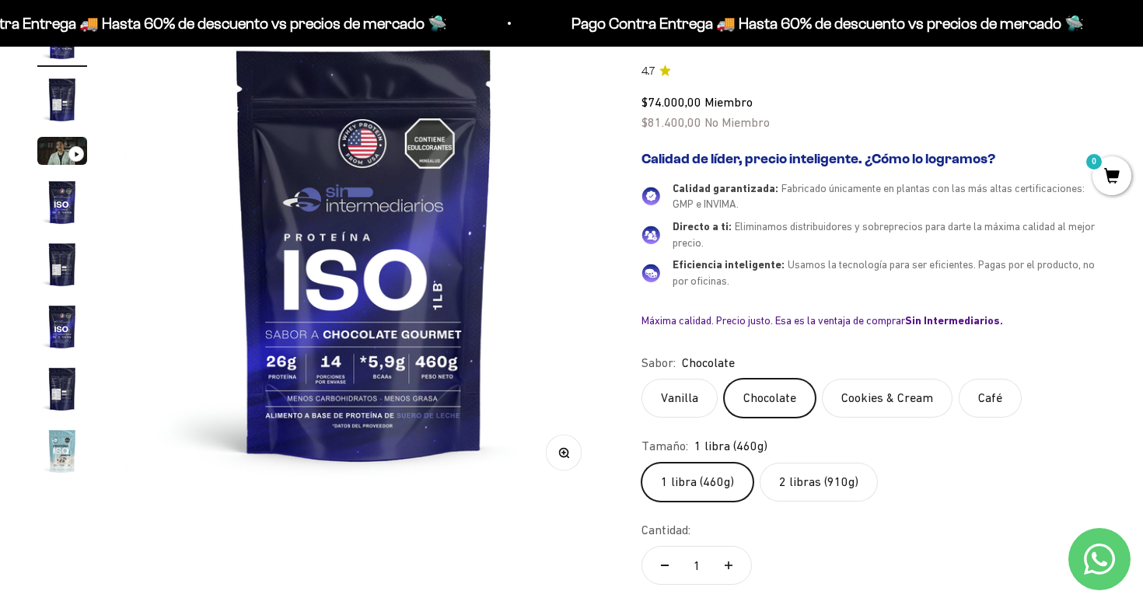
click at [865, 404] on label "Cookies & Cream" at bounding box center [887, 398] width 131 height 39
click at [641, 379] on input "Cookies & Cream" at bounding box center [641, 378] width 1 height 1
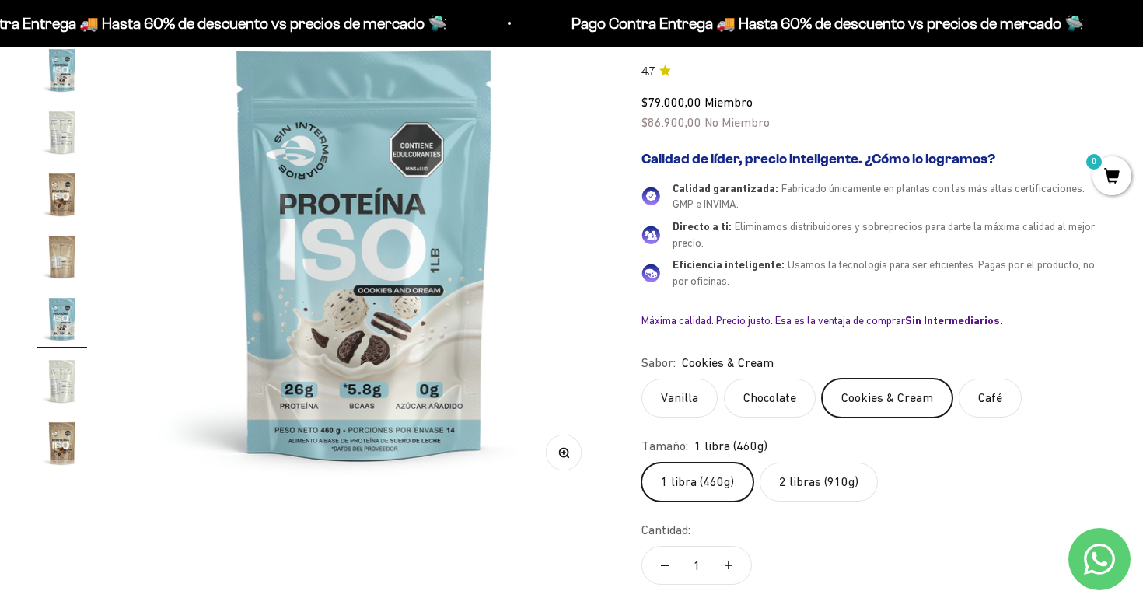
scroll to position [402, 0]
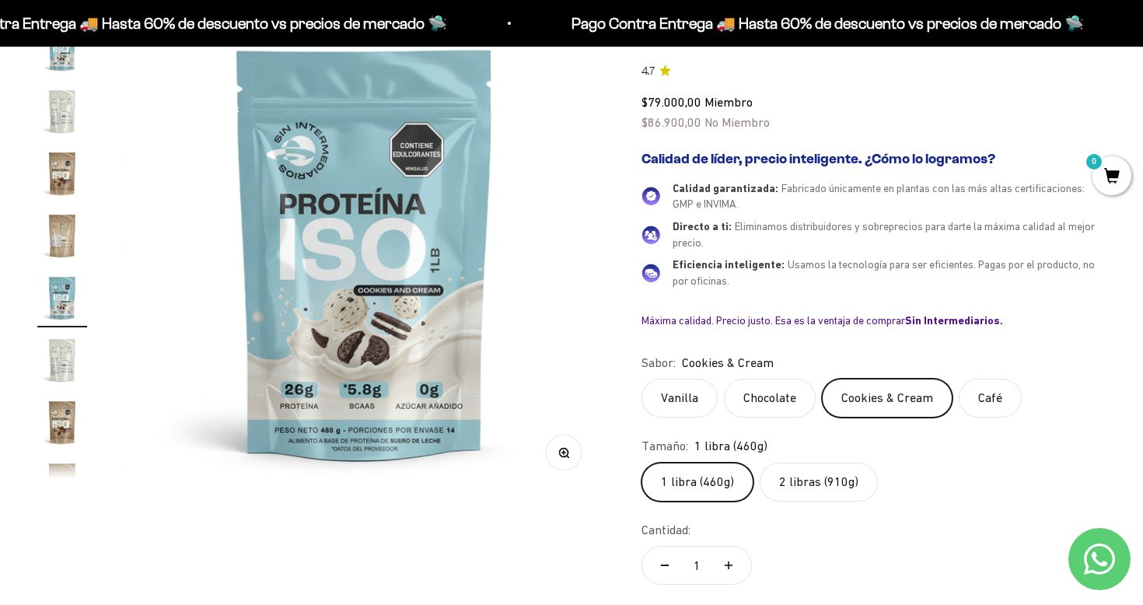
click at [974, 390] on label "Café" at bounding box center [990, 398] width 63 height 39
click at [641, 379] on input "Café" at bounding box center [641, 378] width 1 height 1
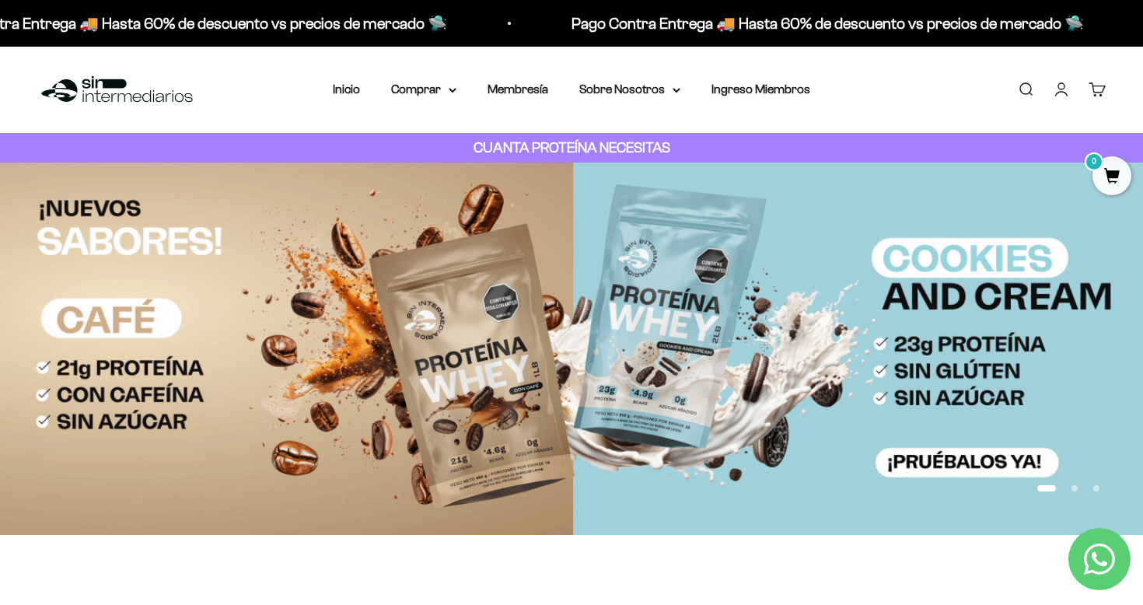
scroll to position [845, 0]
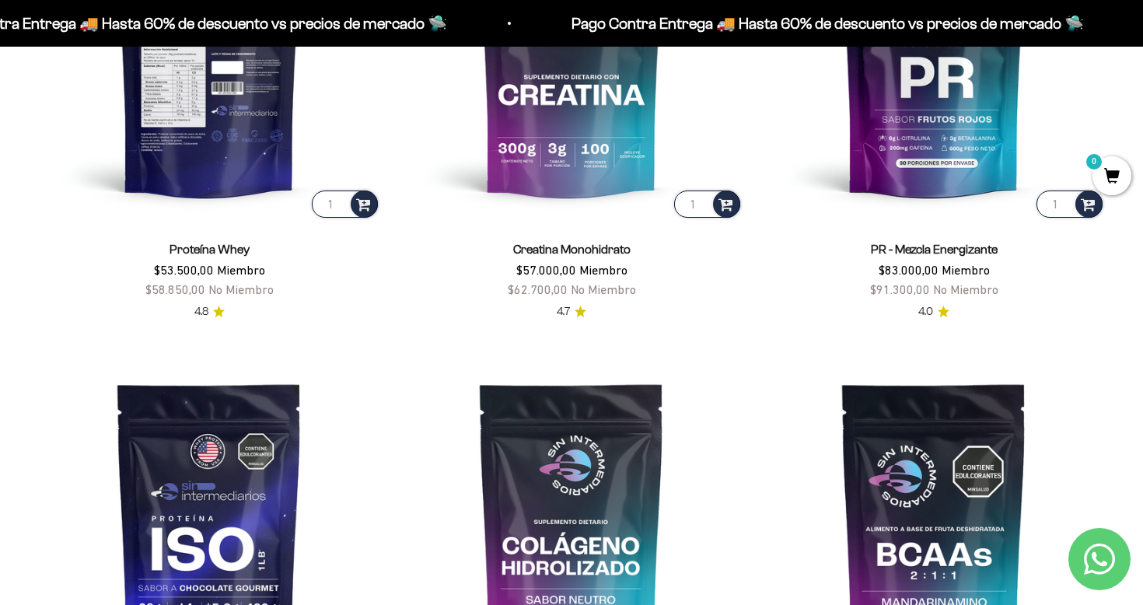
click at [243, 108] on img at bounding box center [209, 49] width 344 height 344
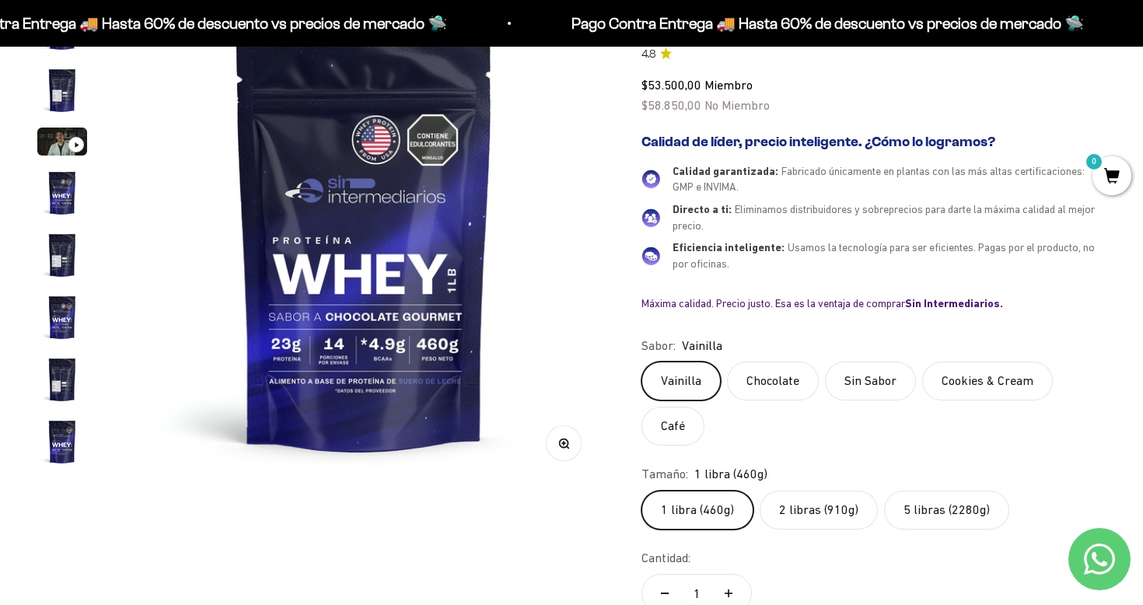
scroll to position [748, 0]
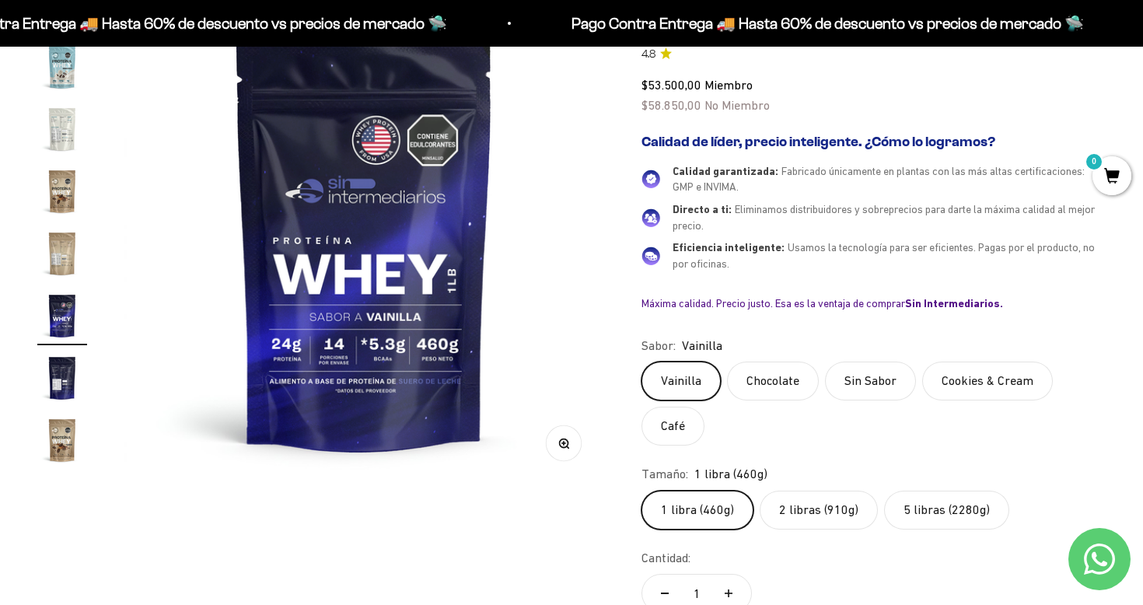
click at [792, 495] on label "2 libras (910g)" at bounding box center [819, 510] width 118 height 39
click at [641, 491] on input "2 libras (910g)" at bounding box center [641, 490] width 1 height 1
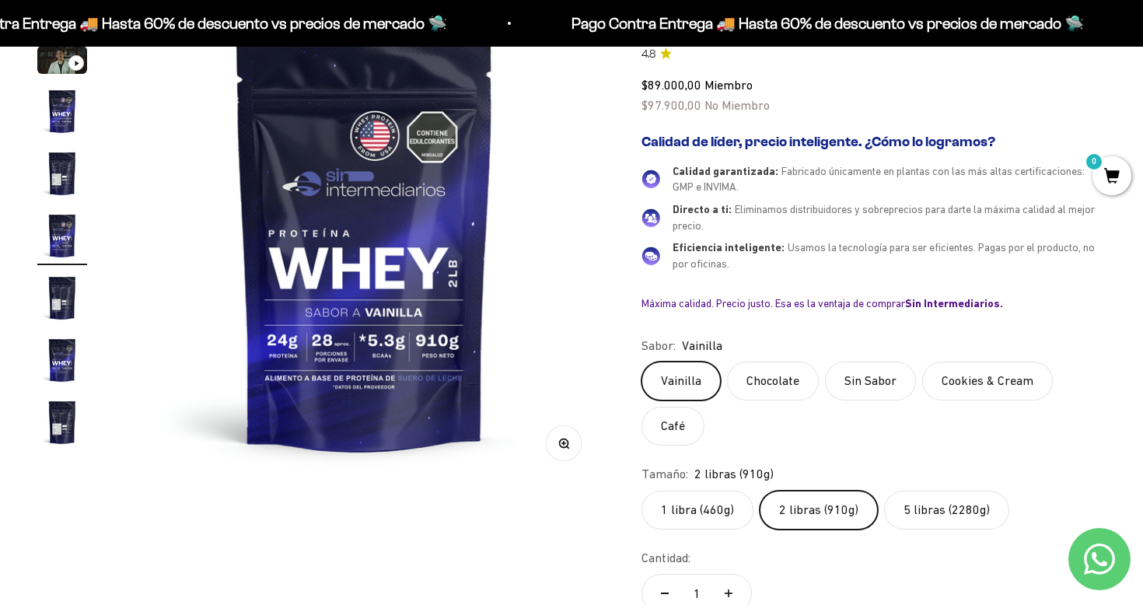
click at [708, 498] on label "1 libra (460g)" at bounding box center [697, 510] width 112 height 39
click at [641, 491] on input "1 libra (460g)" at bounding box center [641, 490] width 1 height 1
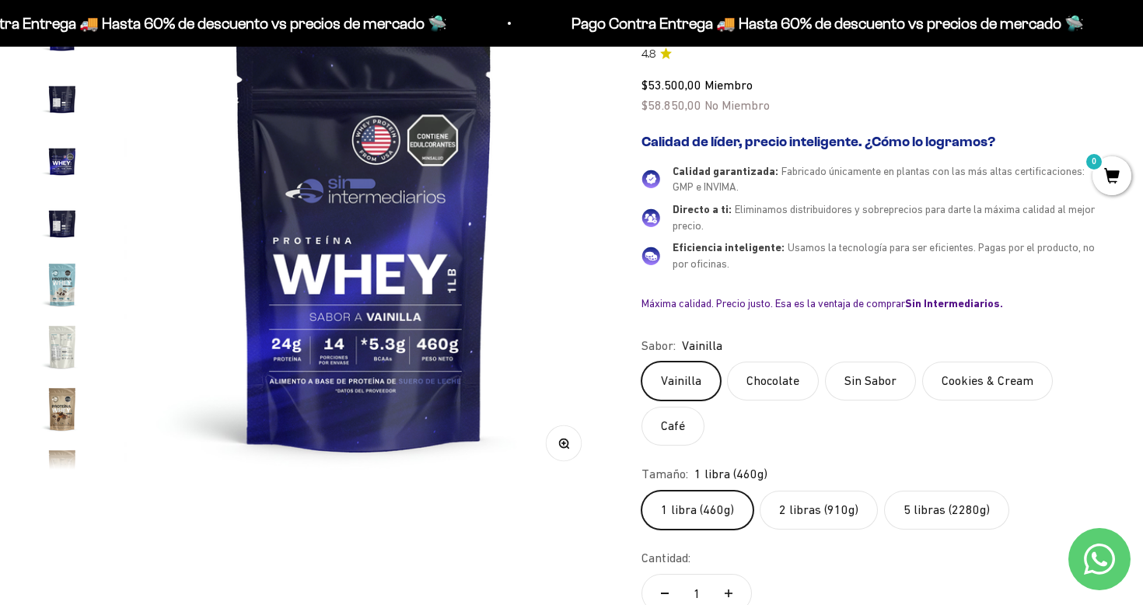
scroll to position [680, 0]
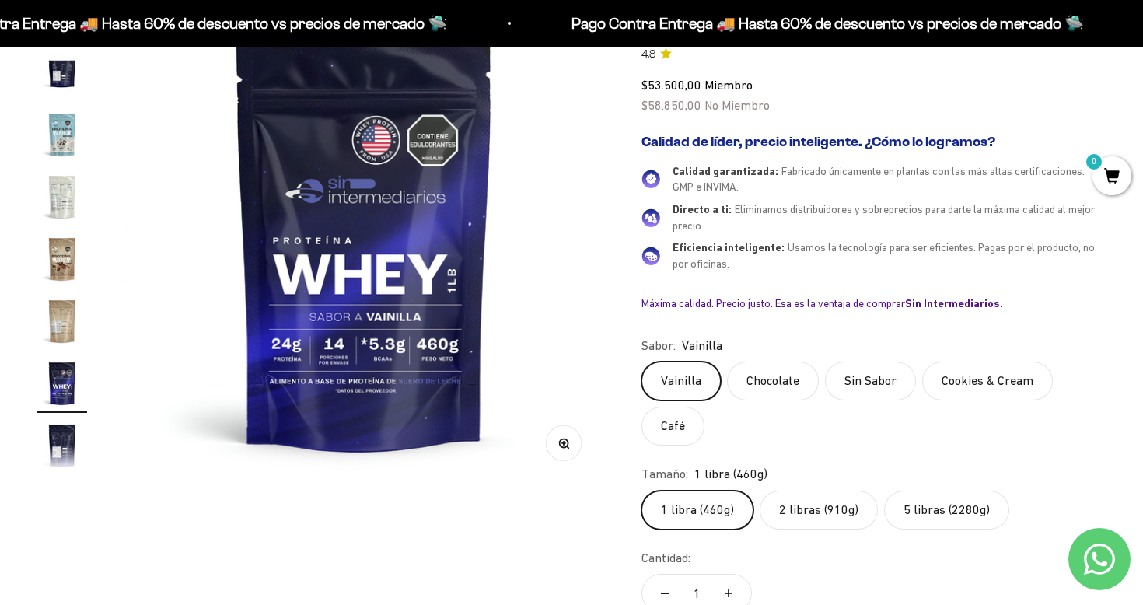
click at [771, 368] on label "Chocolate" at bounding box center [773, 381] width 92 height 39
click at [641, 362] on input "Chocolate" at bounding box center [641, 361] width 1 height 1
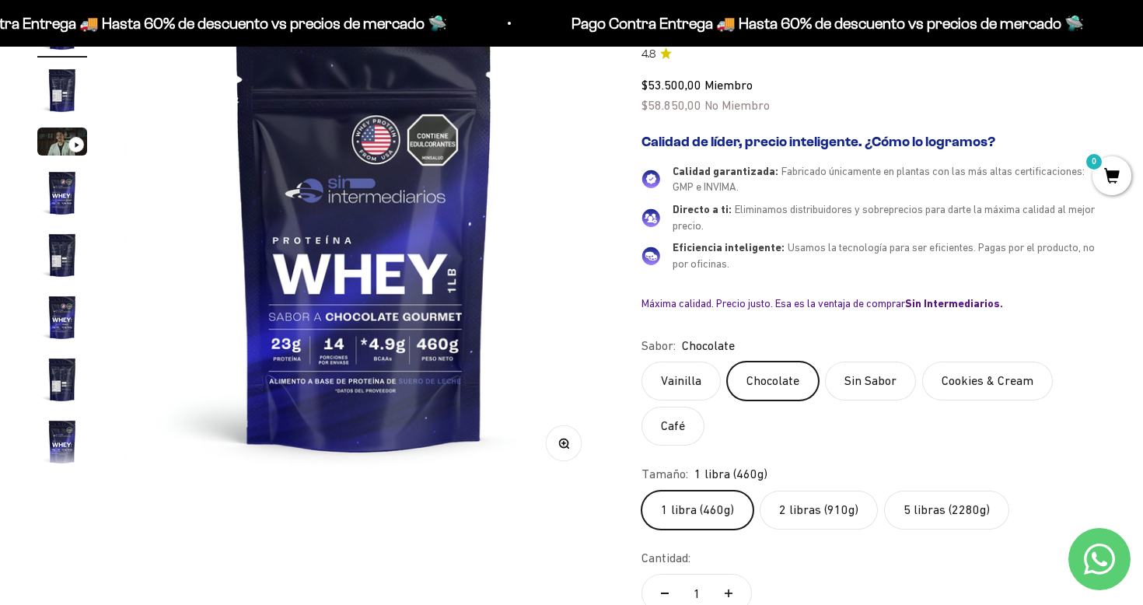
click at [827, 376] on label "Sin Sabor" at bounding box center [870, 381] width 91 height 39
click at [641, 362] on input "Sin Sabor" at bounding box center [641, 361] width 1 height 1
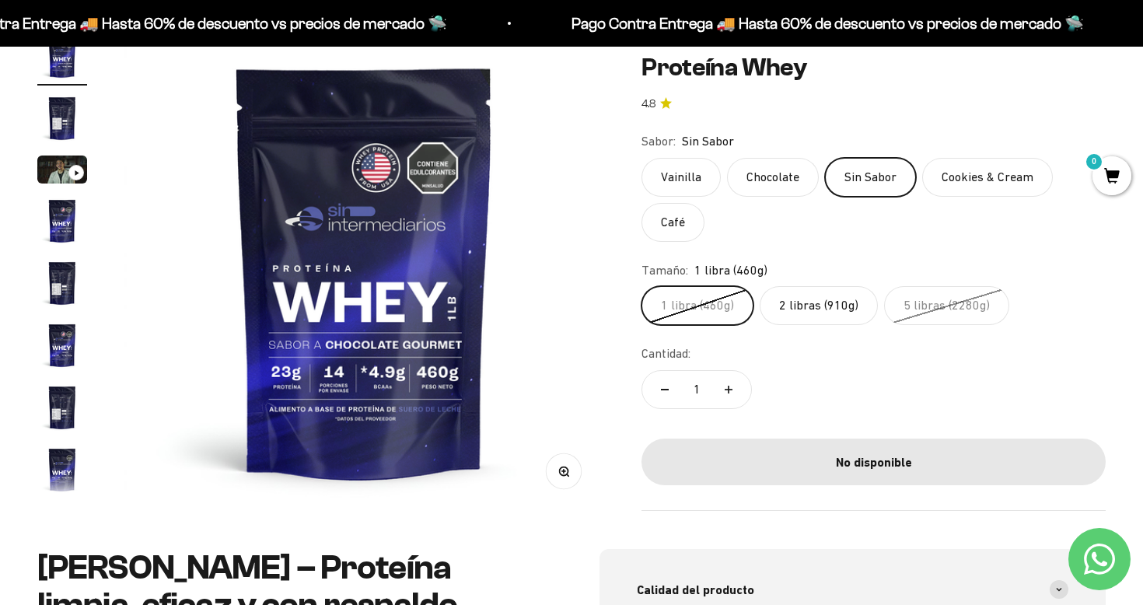
scroll to position [167, 0]
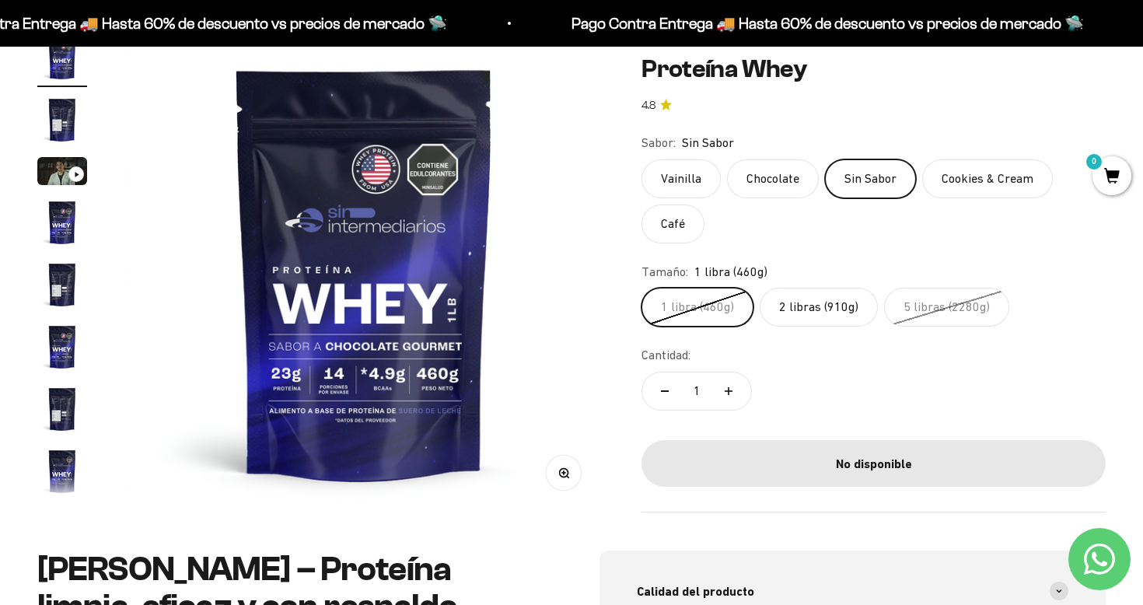
click at [978, 161] on label "Cookies & Cream" at bounding box center [987, 178] width 131 height 39
click at [641, 159] on input "Cookies & Cream" at bounding box center [641, 159] width 1 height 1
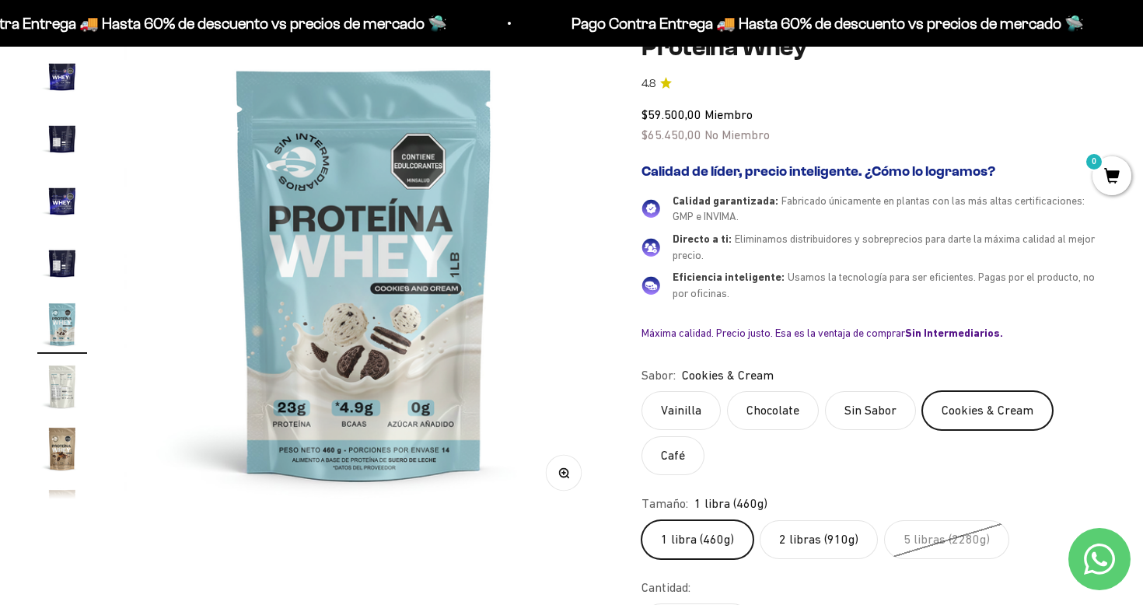
scroll to position [526, 0]
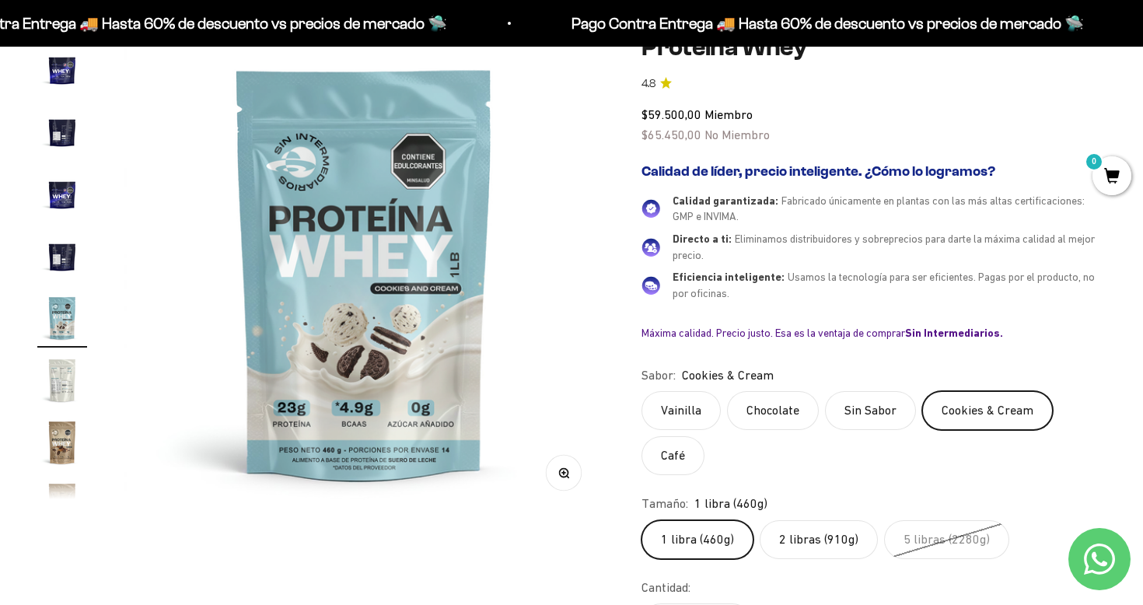
click at [687, 476] on variant-picker "Sabor: Cookies & Cream Vainilla Chocolate Sin Sabor Cookies & Cream Café Tamaño…" at bounding box center [873, 462] width 464 height 194
click at [687, 470] on label "Café" at bounding box center [672, 455] width 63 height 39
click at [641, 391] on input "Café" at bounding box center [641, 390] width 1 height 1
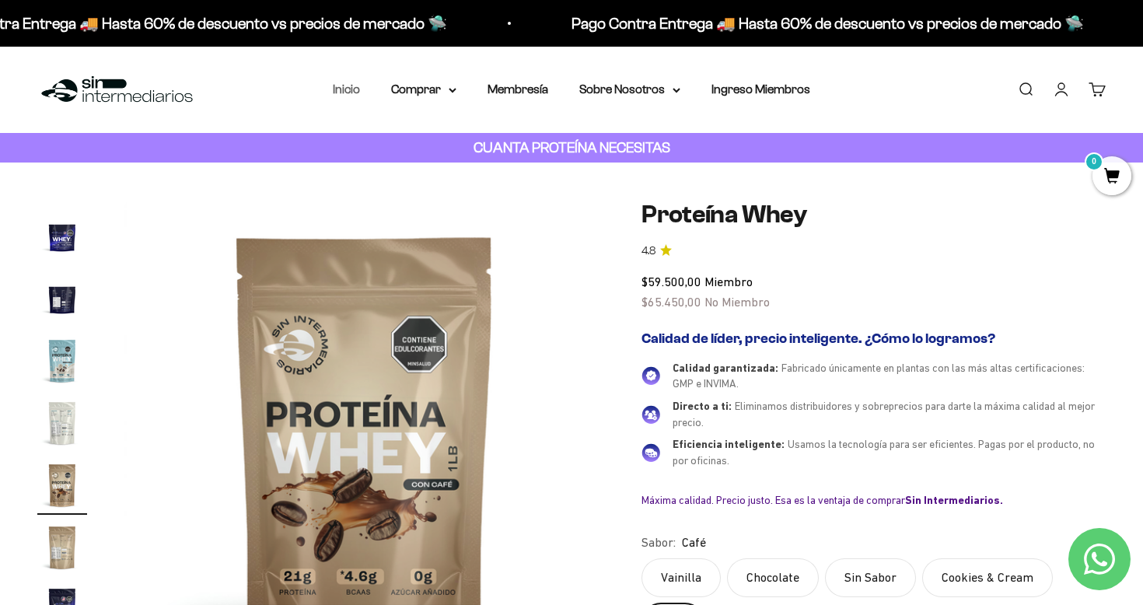
click at [348, 93] on link "Inicio" at bounding box center [346, 88] width 27 height 13
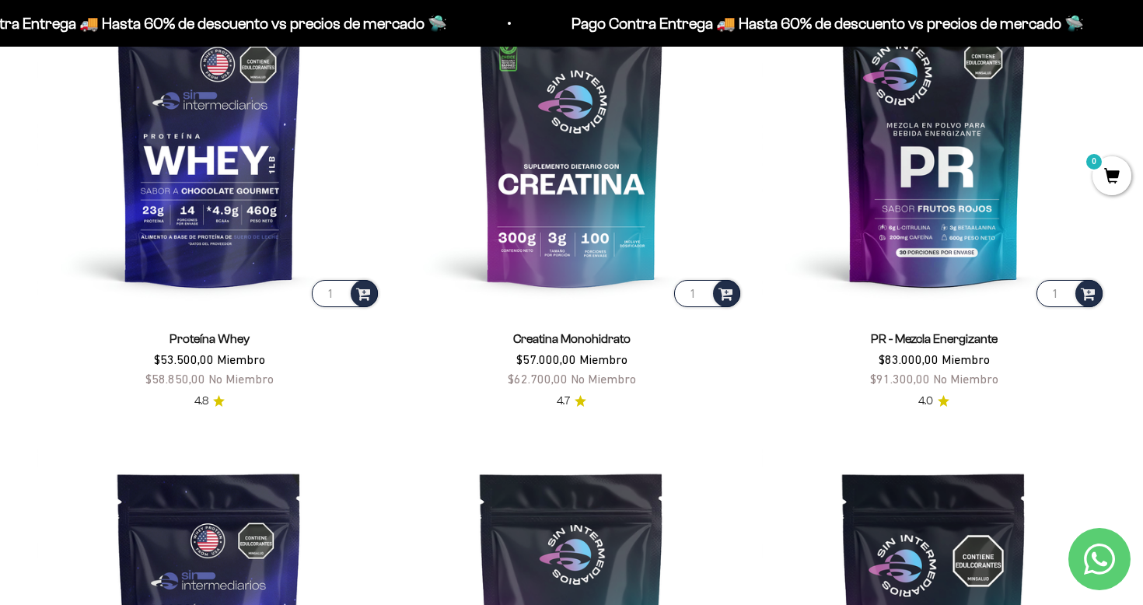
scroll to position [542, 0]
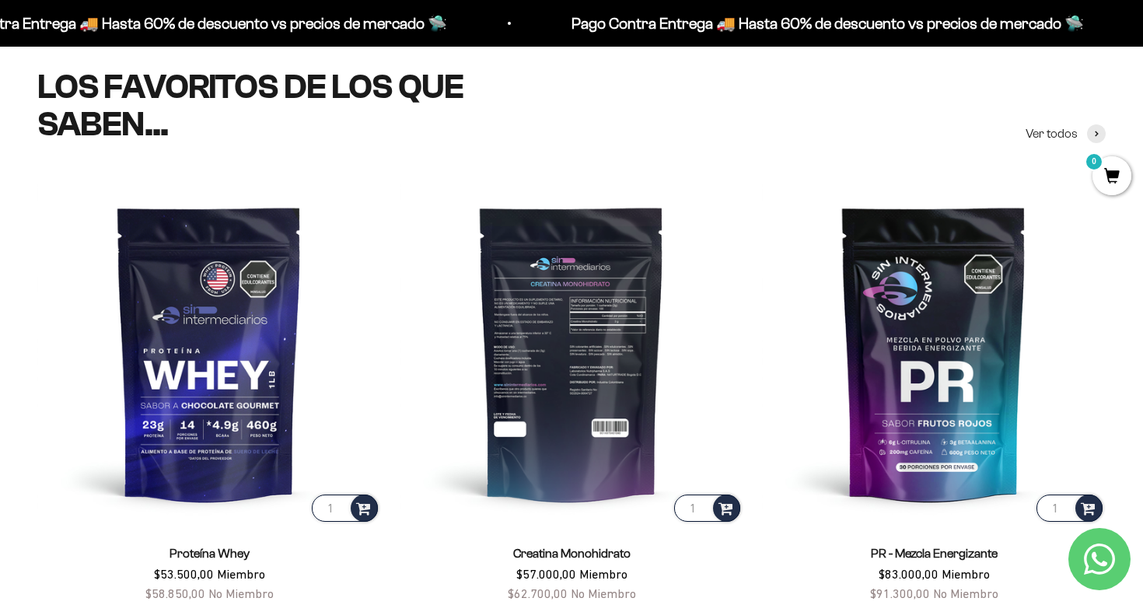
click at [578, 273] on img at bounding box center [572, 353] width 344 height 344
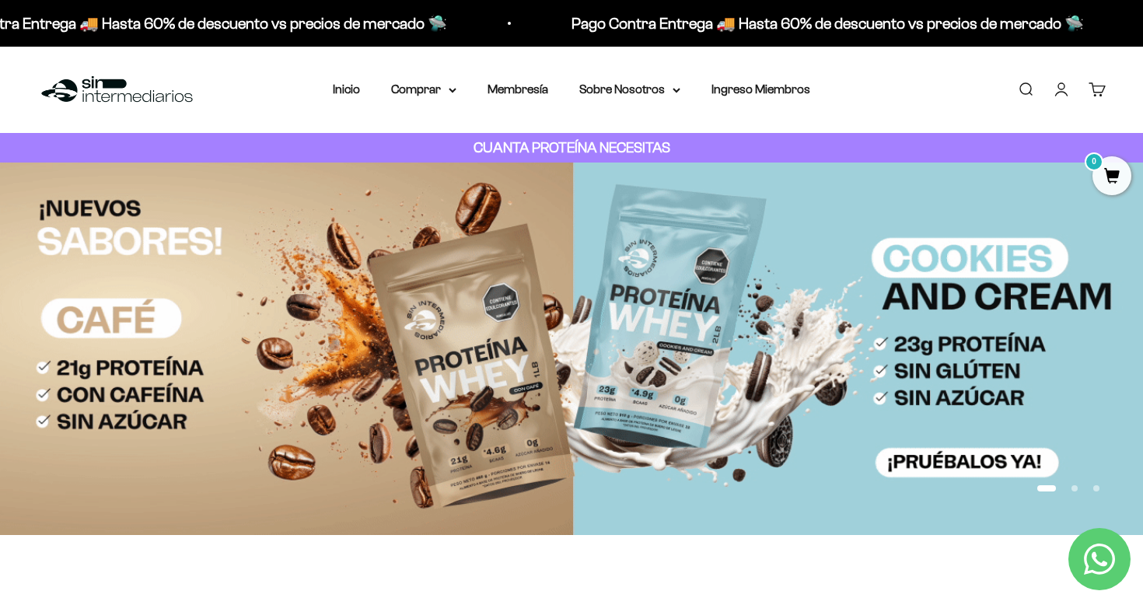
click at [1075, 491] on button "Ir al artículo 2" at bounding box center [1074, 488] width 6 height 6
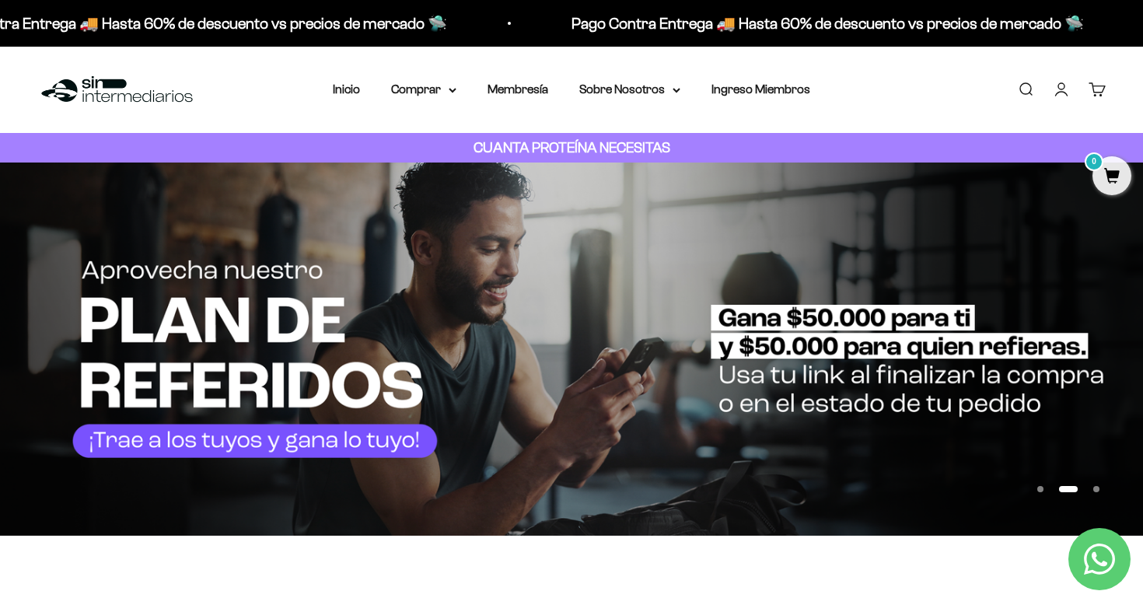
click at [1040, 486] on button "Ir al artículo 1" at bounding box center [1040, 489] width 6 height 6
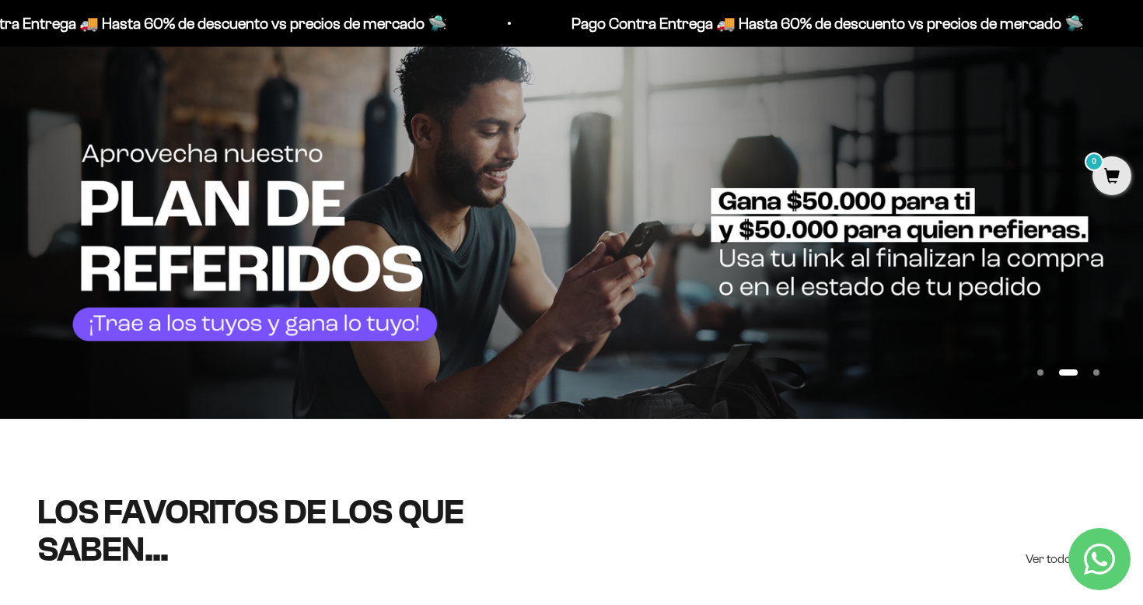
scroll to position [239, 0]
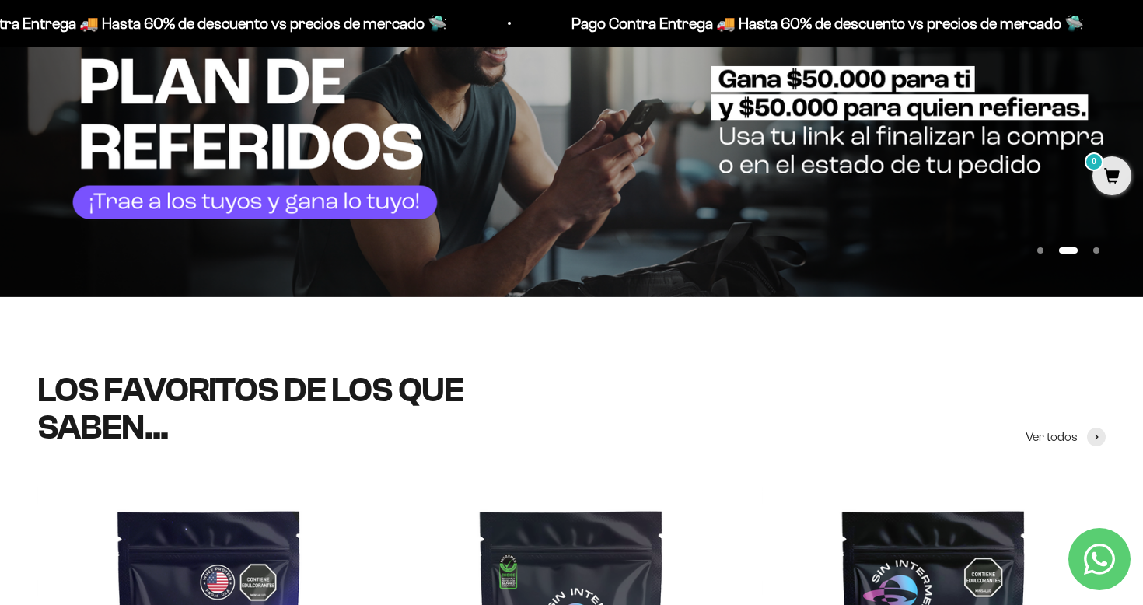
click at [1043, 252] on button "Ir al artículo 1" at bounding box center [1040, 250] width 6 height 6
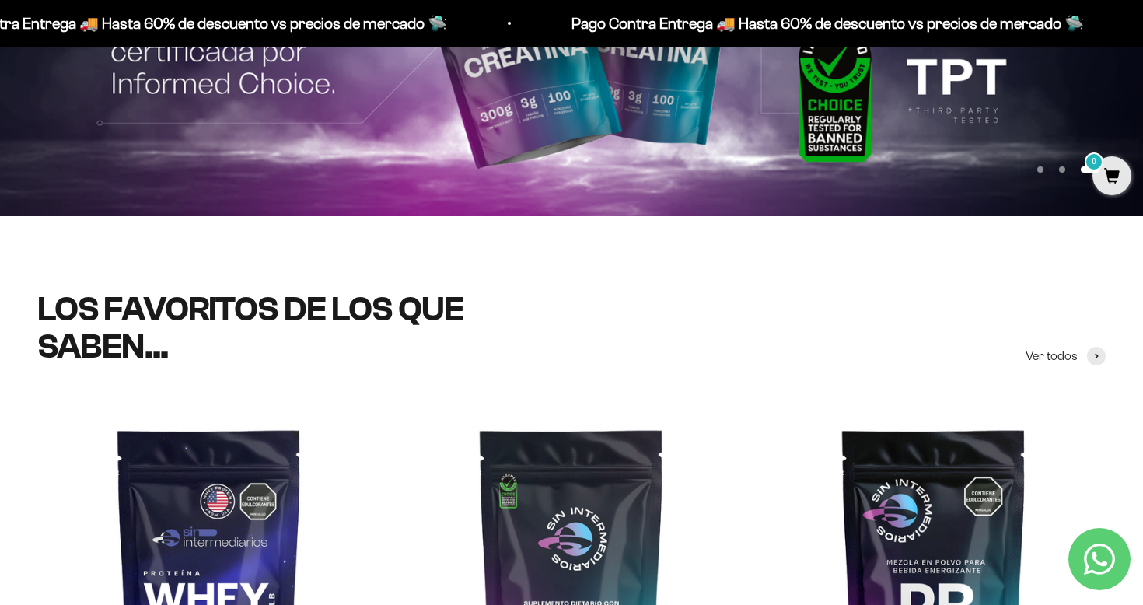
scroll to position [330, 0]
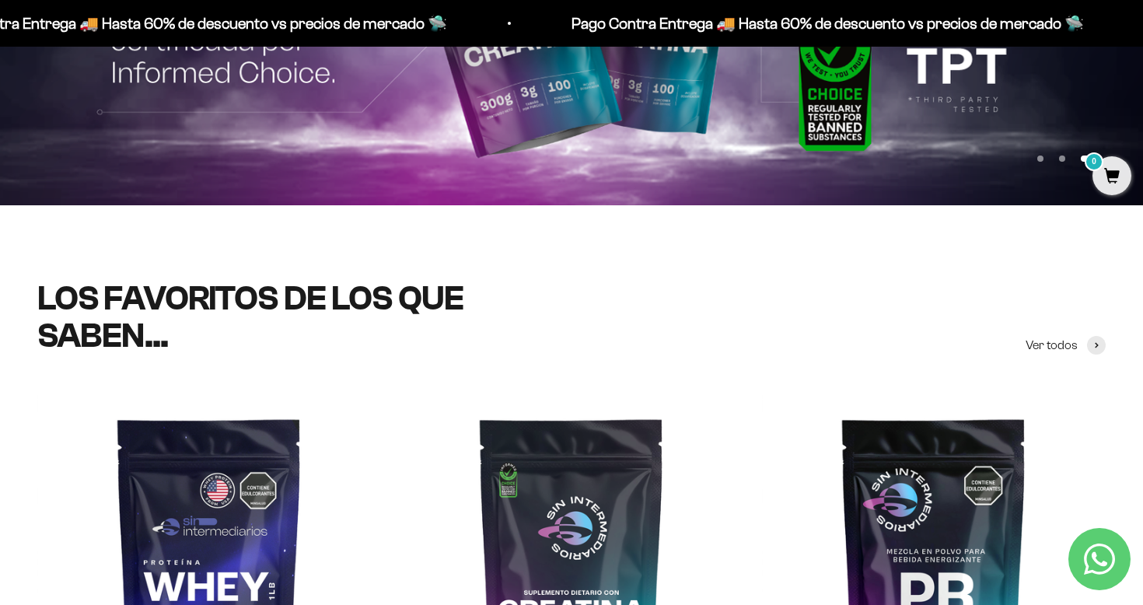
click at [1043, 156] on button "Ir al artículo 1" at bounding box center [1040, 159] width 6 height 6
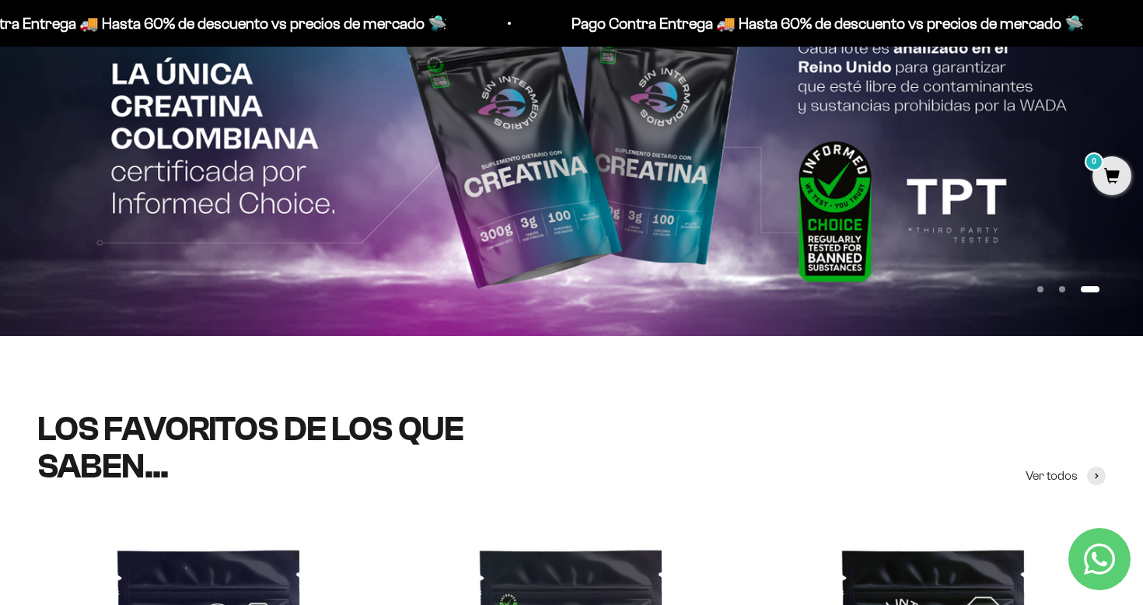
scroll to position [0, 0]
